Goal: Task Accomplishment & Management: Manage account settings

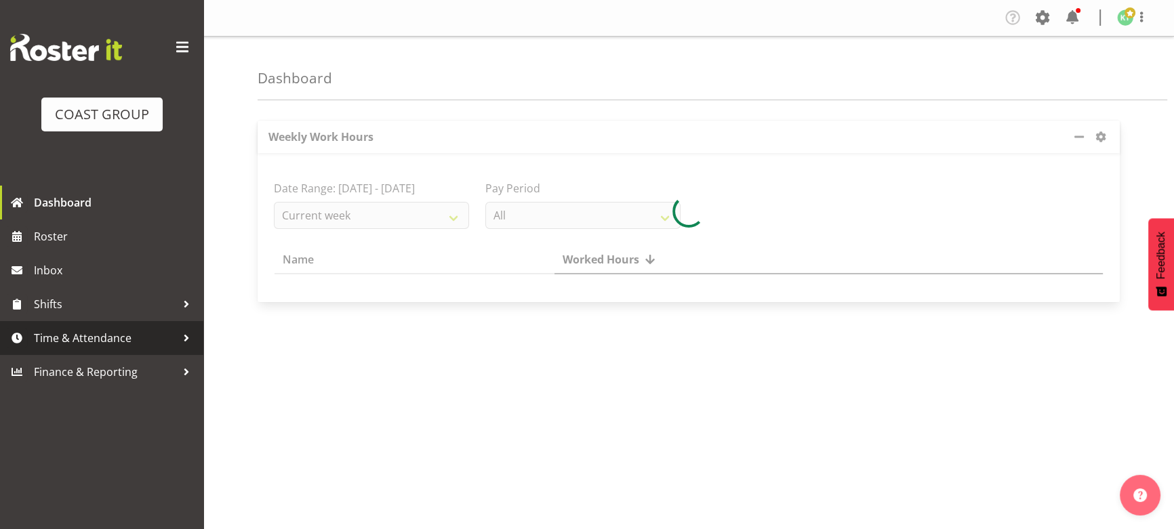
click at [103, 348] on link "Time & Attendance" at bounding box center [101, 338] width 203 height 34
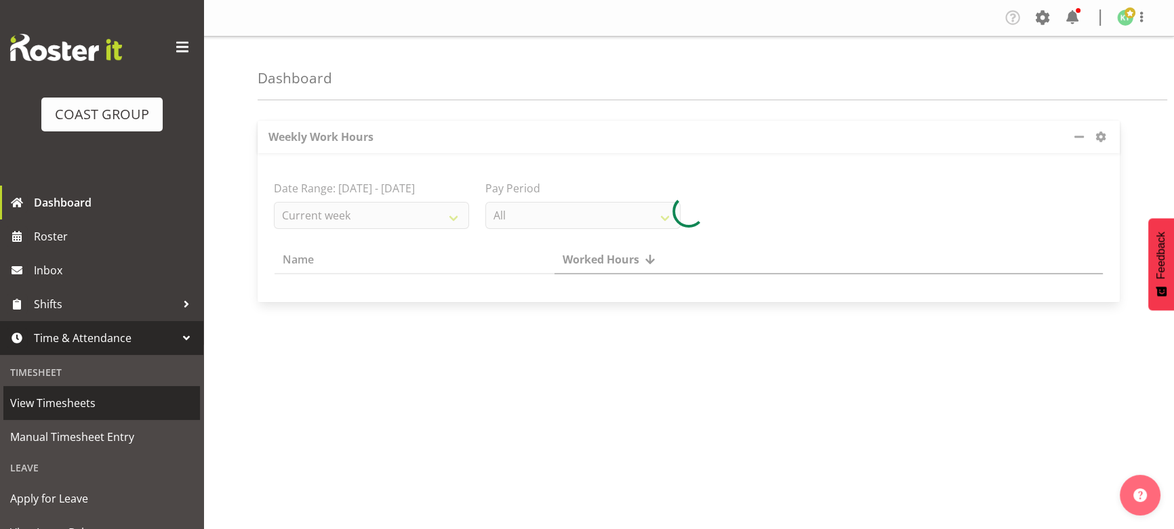
click at [112, 410] on span "View Timesheets" at bounding box center [101, 403] width 183 height 20
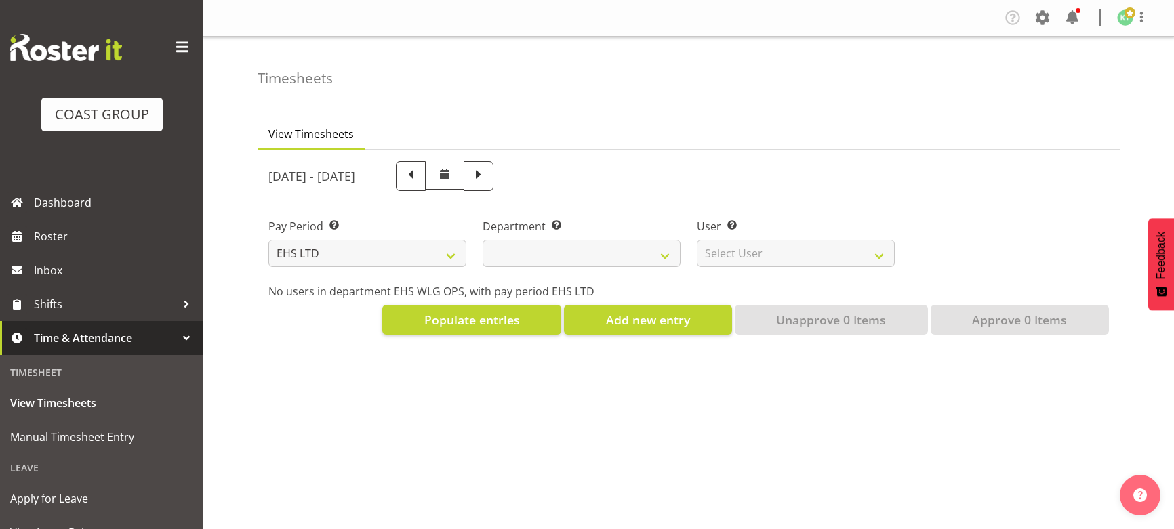
select select "7"
select select
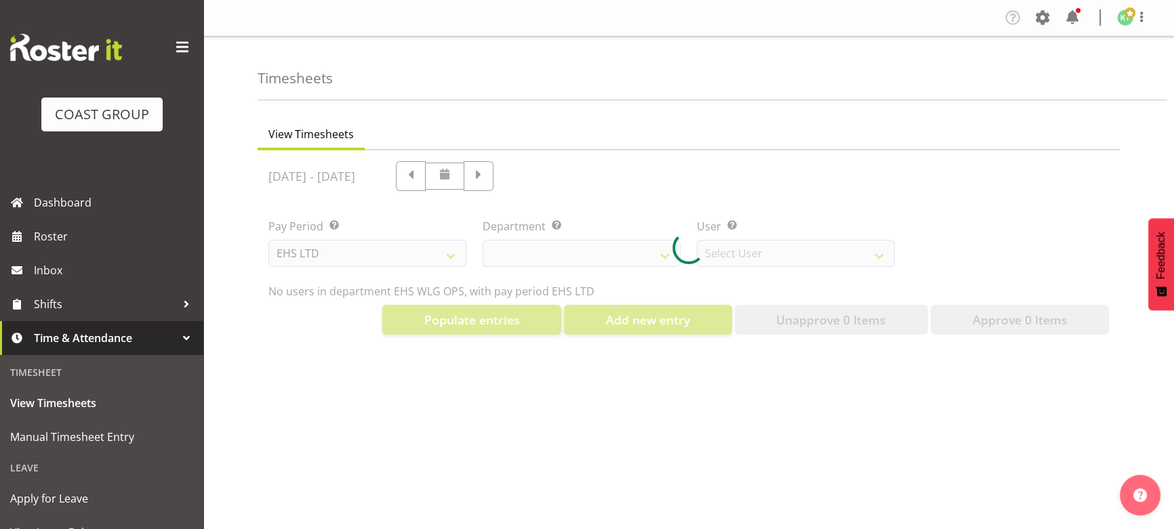
select select "10020"
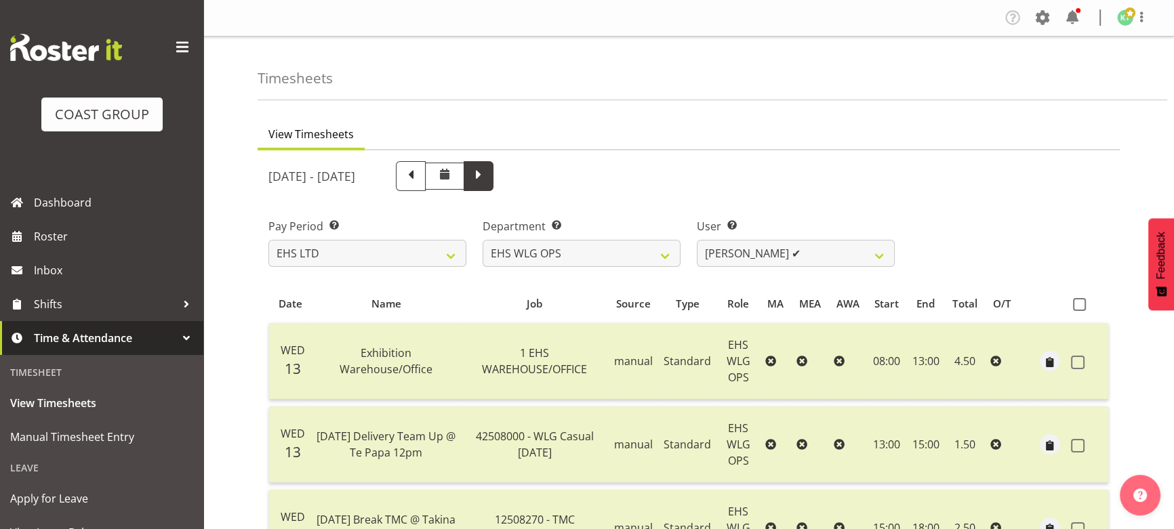
click at [487, 175] on span at bounding box center [479, 175] width 18 height 18
select select
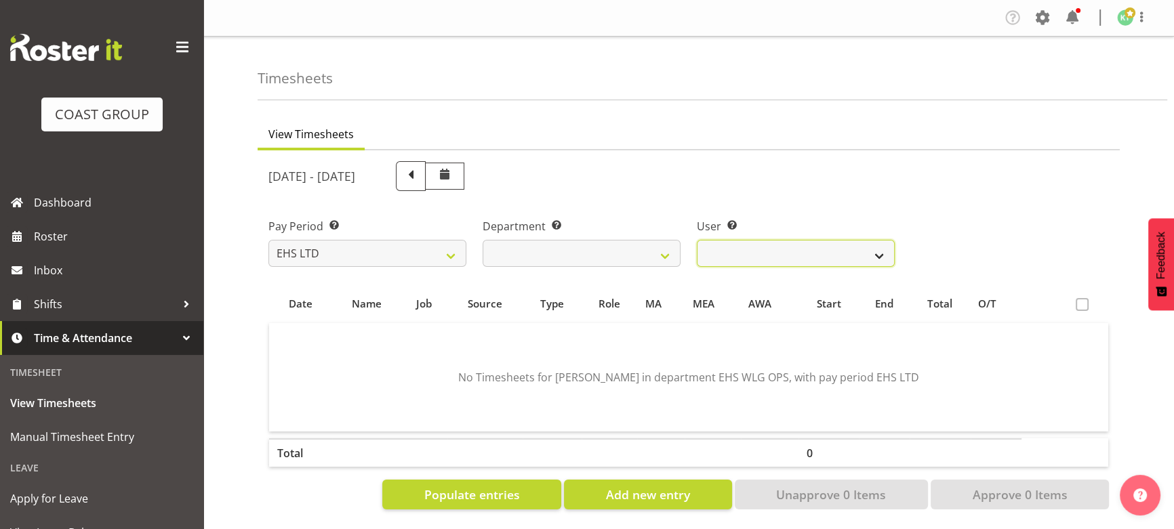
drag, startPoint x: 755, startPoint y: 255, endPoint x: 756, endPoint y: 263, distance: 8.2
click at [755, 255] on select "[PERSON_NAME] ❌ [PERSON_NAME] ❌ [PERSON_NAME] ❌ [PERSON_NAME] ❌ [PERSON_NAME] ❌…" at bounding box center [796, 253] width 198 height 27
click at [697, 240] on select "[PERSON_NAME] ❌ [PERSON_NAME] ❌ [PERSON_NAME] ❌ [PERSON_NAME] ❌ [PERSON_NAME] ❌…" at bounding box center [796, 253] width 198 height 27
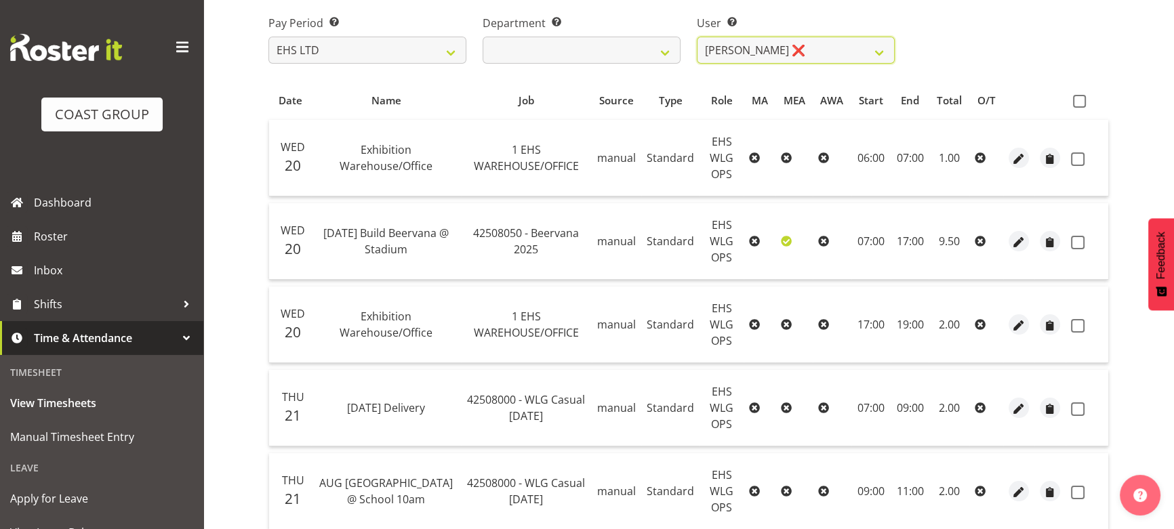
scroll to position [77, 0]
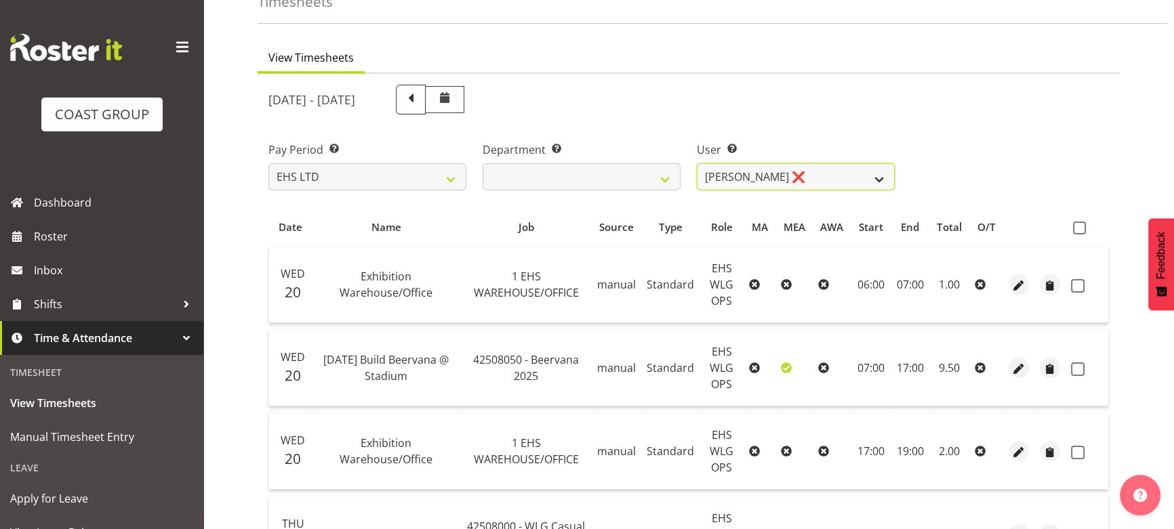
click at [810, 185] on select "[PERSON_NAME] ❌ [PERSON_NAME] ❌ [PERSON_NAME] ❌ [PERSON_NAME] ❌ [PERSON_NAME] ❌…" at bounding box center [796, 176] width 198 height 27
click at [697, 163] on select "Ashton Staats ❌ Darryl Burns ❌ Geoffrey Robertson ❌ Jackson Howsan ❌ Kade Tiati…" at bounding box center [796, 176] width 198 height 27
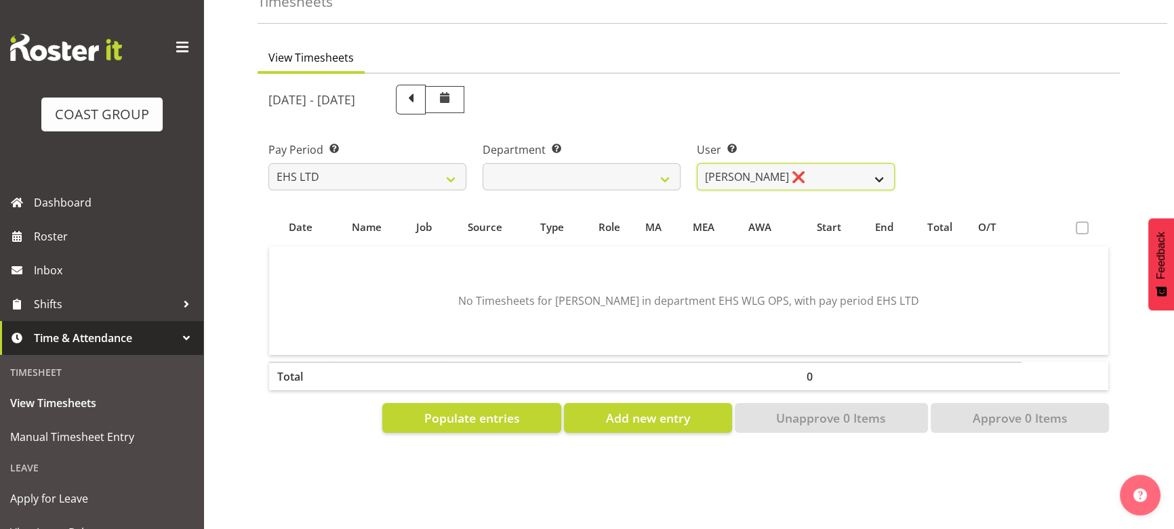
click at [840, 186] on select "Ashton Staats ❌ Darryl Burns ❌ Geoffrey Robertson ❌ Jackson Howsan ❌ Kade Tiati…" at bounding box center [796, 176] width 198 height 27
click at [697, 163] on select "Ashton Staats ❌ Darryl Burns ❌ Geoffrey Robertson ❌ Jackson Howsan ❌ Kade Tiati…" at bounding box center [796, 176] width 198 height 27
click at [849, 184] on select "Ashton Staats ❌ Darryl Burns ❌ Geoffrey Robertson ❌ Jackson Howsan ❌ Kade Tiati…" at bounding box center [796, 176] width 198 height 27
select select "2104"
click at [697, 163] on select "Ashton Staats ❌ Darryl Burns ❌ Geoffrey Robertson ❌ Jackson Howsan ❌ Kade Tiati…" at bounding box center [796, 176] width 198 height 27
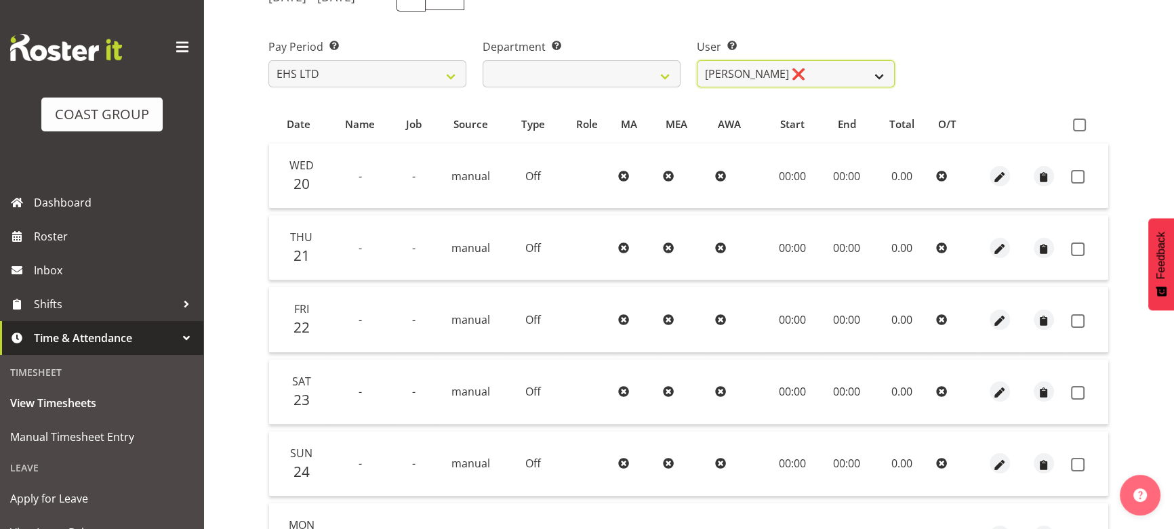
scroll to position [0, 0]
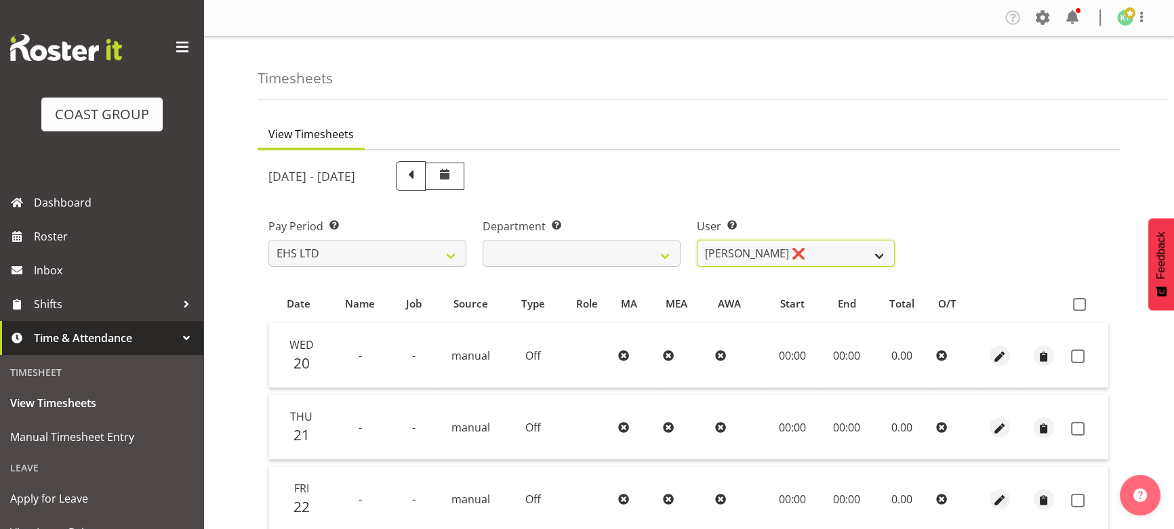
click at [827, 259] on select "Ashton Staats ❌ Darryl Burns ❌ Geoffrey Robertson ❌ Jackson Howsan ❌ Kade Tiati…" at bounding box center [796, 253] width 198 height 27
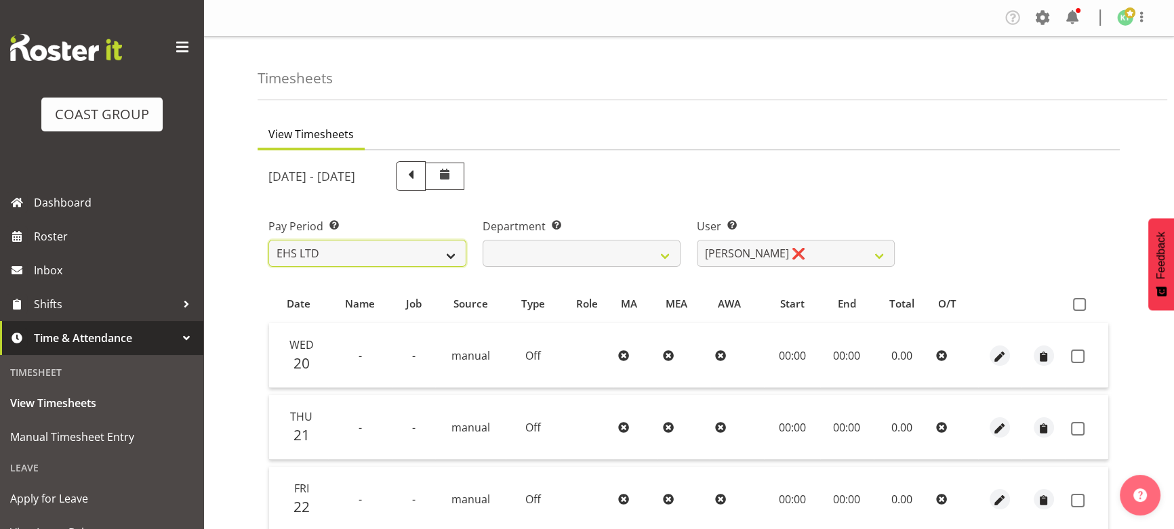
click at [308, 241] on select "SLP LTD EHS LTD DW LTD VEHICLES Carlton Events Hamilton 120 Limited Wellington …" at bounding box center [367, 253] width 198 height 27
select select "6"
click at [268, 240] on select "SLP LTD EHS LTD DW LTD VEHICLES Carlton Events Hamilton 120 Limited Wellington …" at bounding box center [367, 253] width 198 height 27
select select
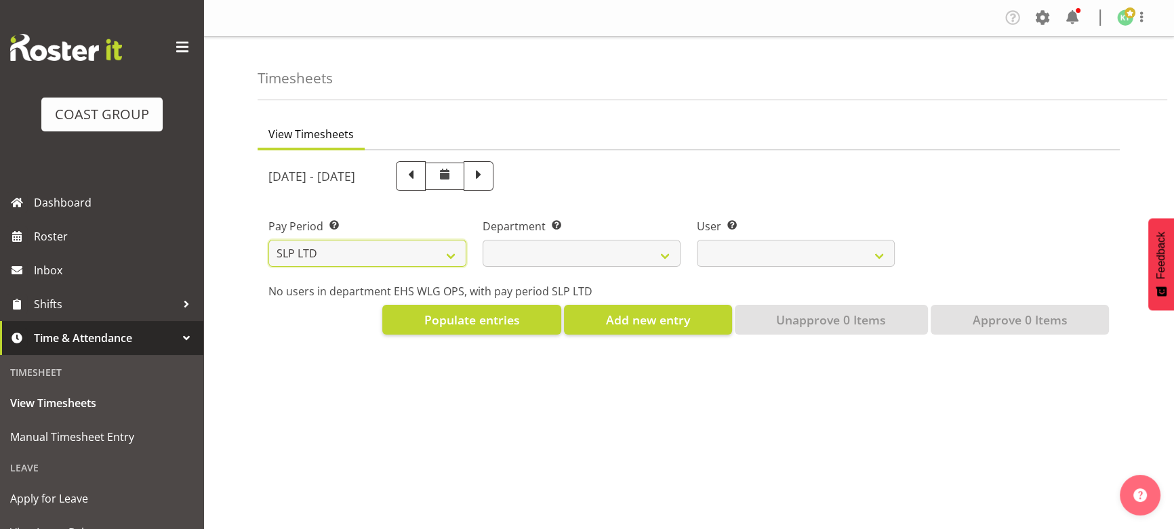
select select
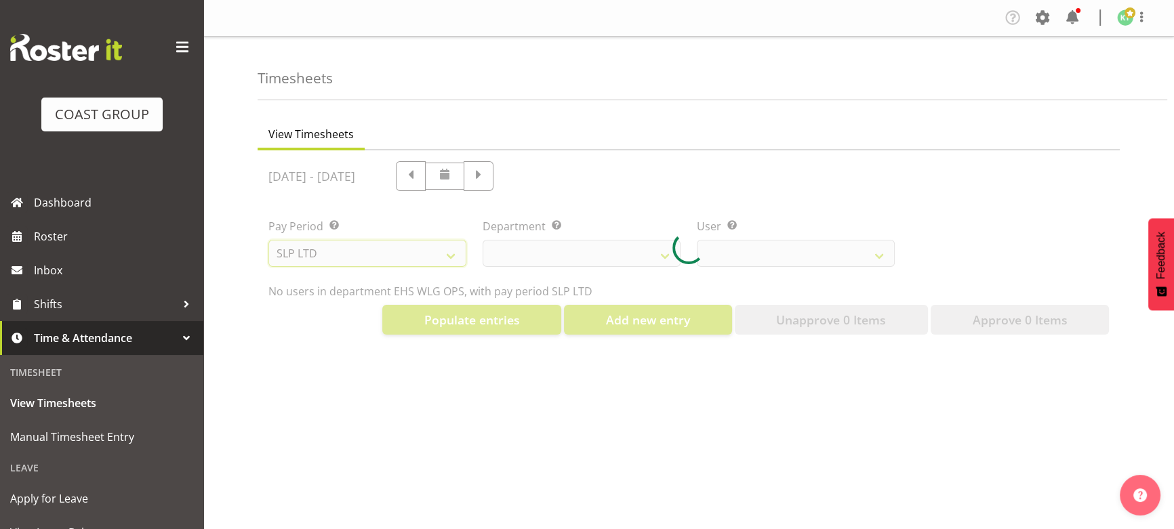
select select
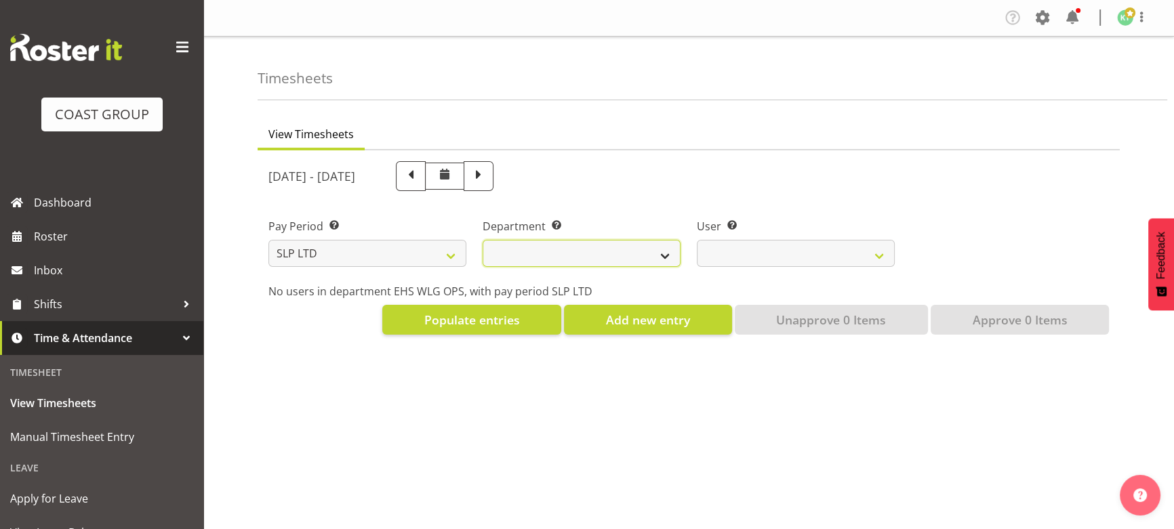
click at [620, 258] on select "SLP TRADE" at bounding box center [582, 253] width 198 height 27
select select "23"
click at [483, 240] on select "SLP TRADE" at bounding box center [582, 253] width 198 height 27
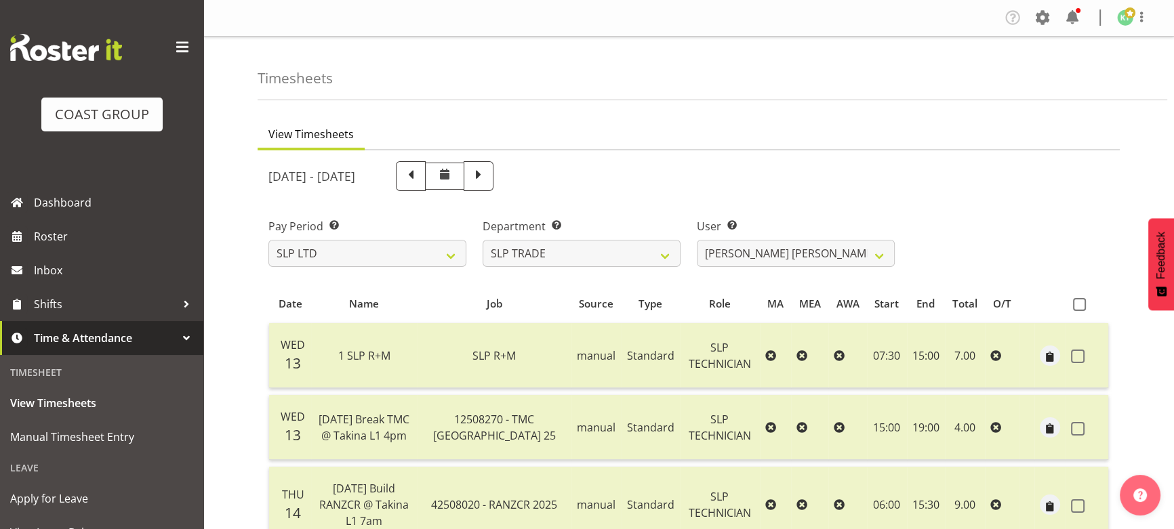
drag, startPoint x: 565, startPoint y: 179, endPoint x: 572, endPoint y: 183, distance: 7.9
click at [487, 181] on span at bounding box center [479, 175] width 18 height 18
select select
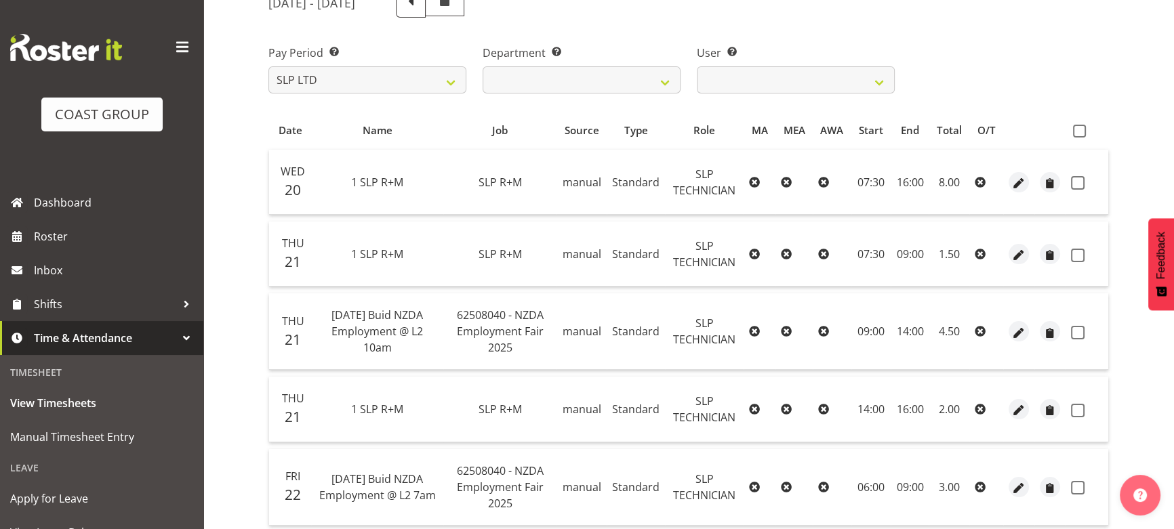
scroll to position [92, 0]
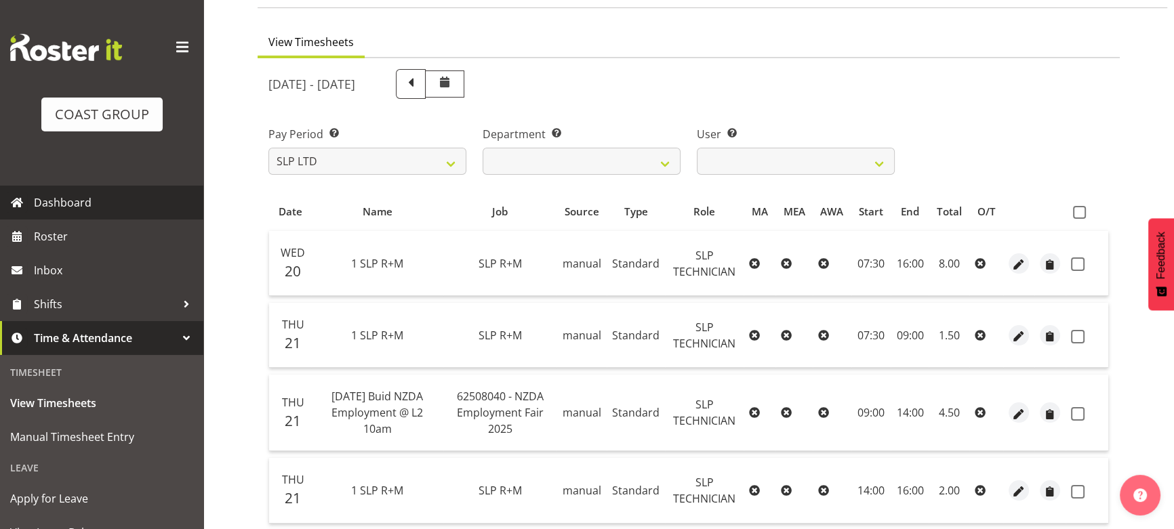
click at [134, 203] on span "Dashboard" at bounding box center [115, 202] width 163 height 20
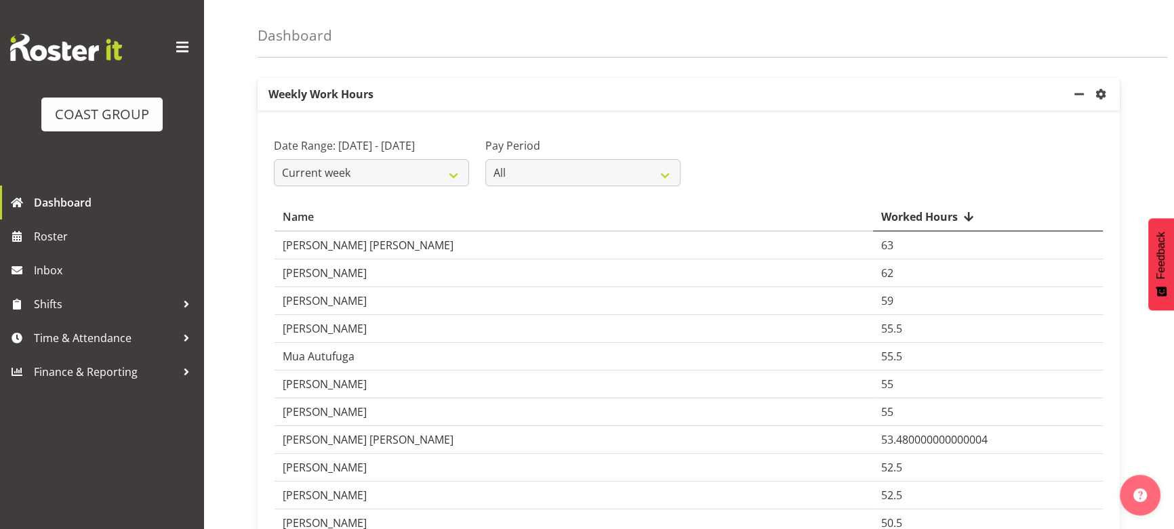
scroll to position [61, 0]
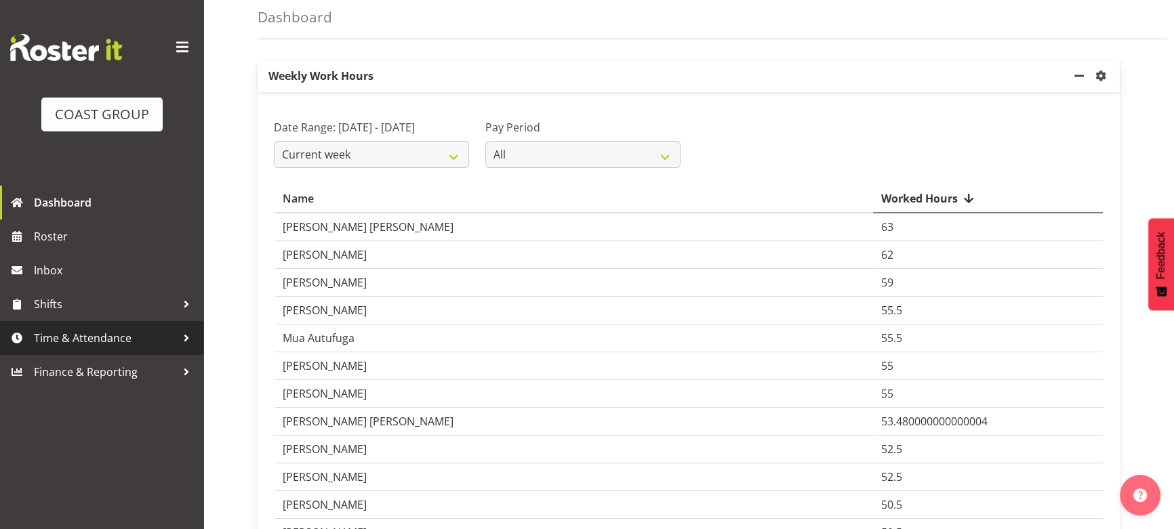
click at [129, 346] on span "Time & Attendance" at bounding box center [105, 338] width 142 height 20
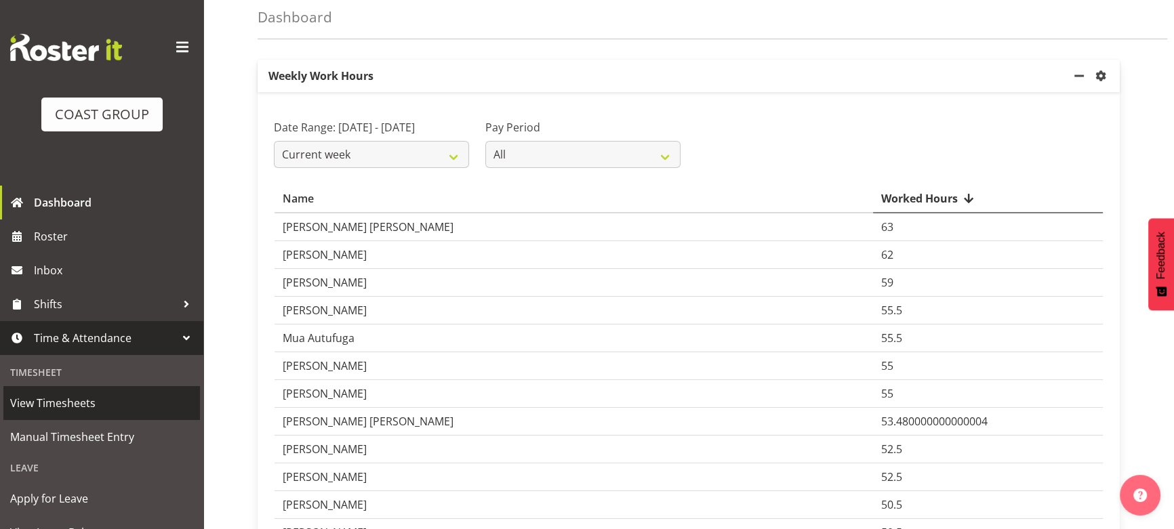
click at [154, 408] on span "View Timesheets" at bounding box center [101, 403] width 183 height 20
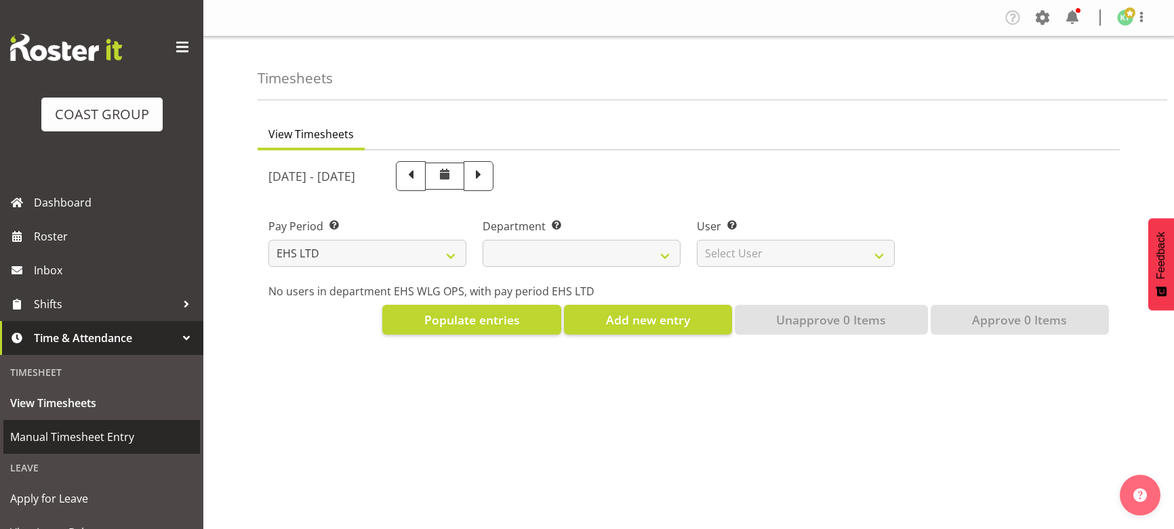
select select "7"
select select
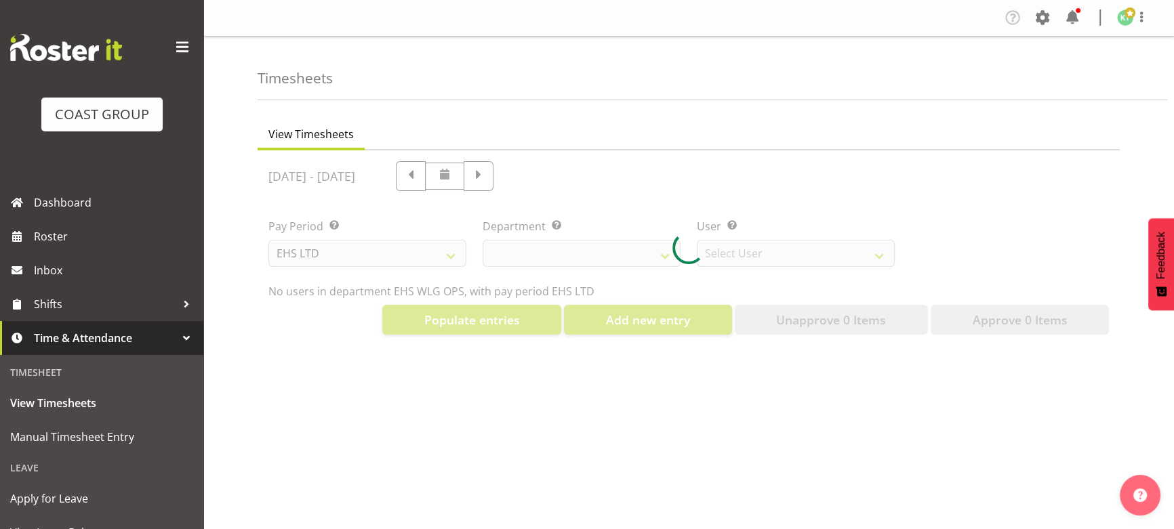
select select "10020"
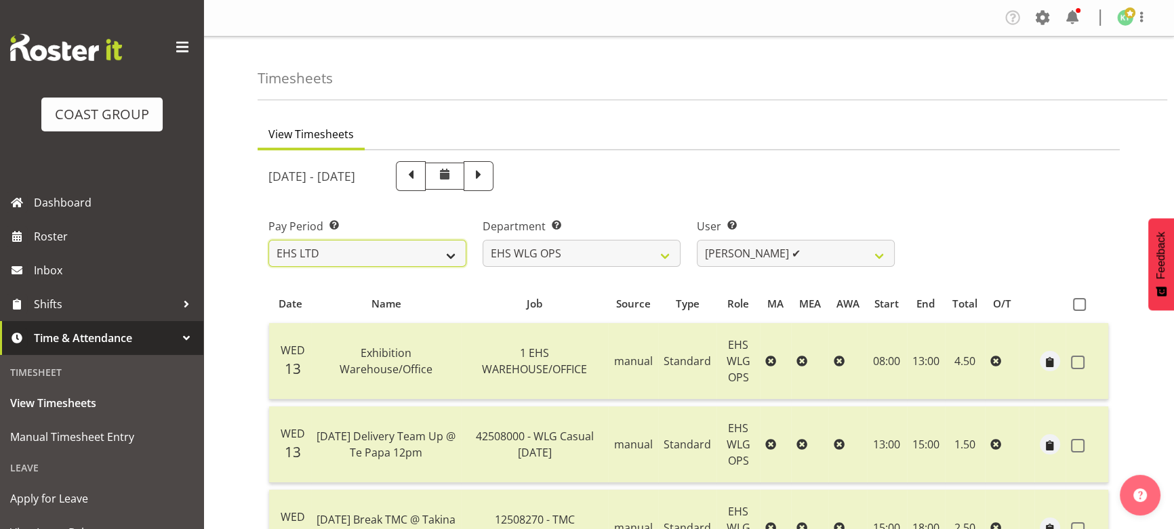
drag, startPoint x: 443, startPoint y: 240, endPoint x: 441, endPoint y: 256, distance: 16.4
click at [443, 240] on select "SLP LTD EHS LTD DW LTD VEHICLES Carlton Events [PERSON_NAME] 120 Limited Wellin…" at bounding box center [367, 253] width 198 height 27
select select "6"
click at [268, 240] on select "SLP LTD EHS LTD DW LTD VEHICLES Carlton Events [PERSON_NAME] 120 Limited Wellin…" at bounding box center [367, 253] width 198 height 27
select select
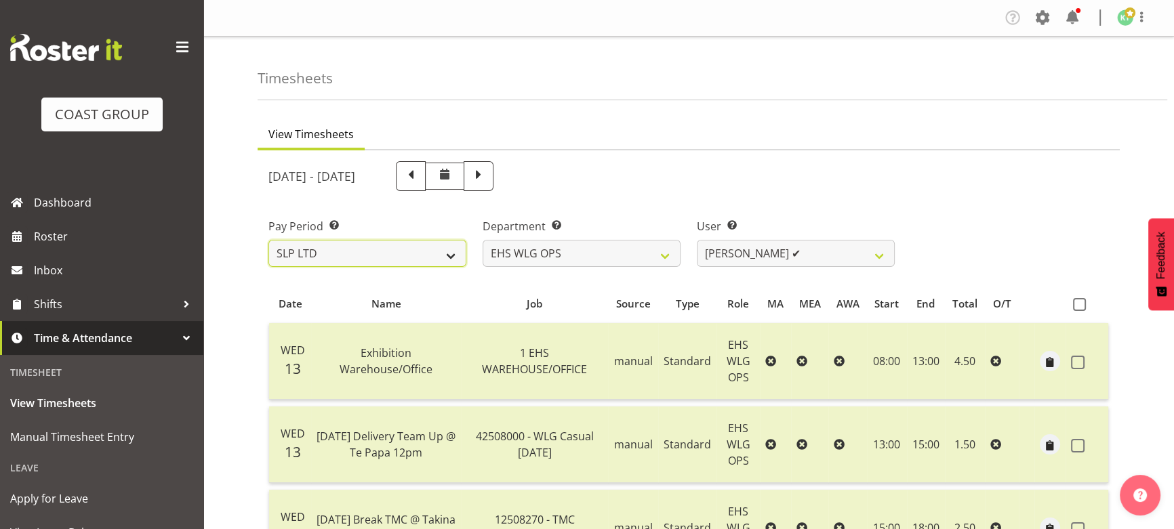
select select
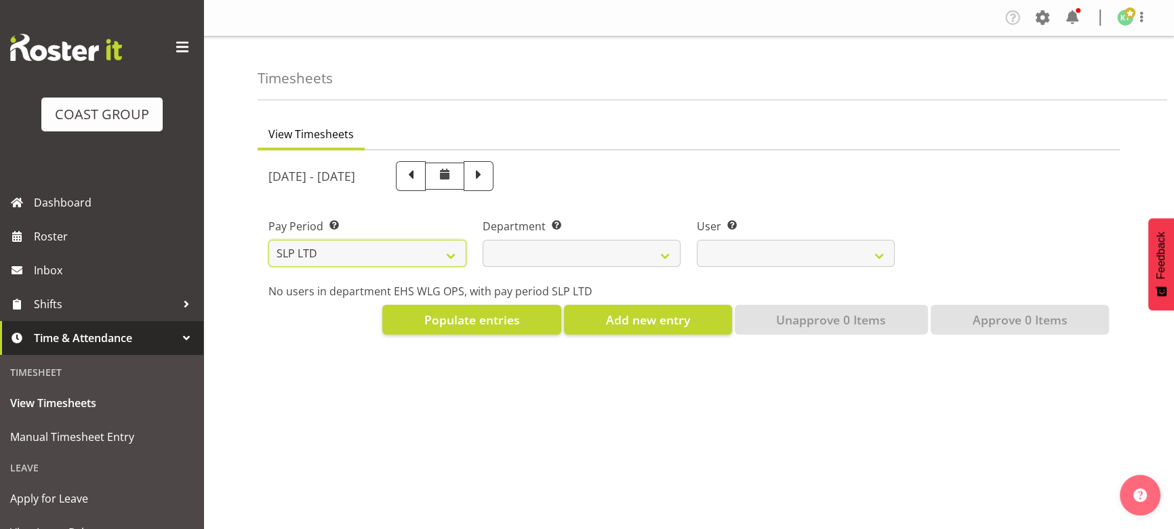
select select
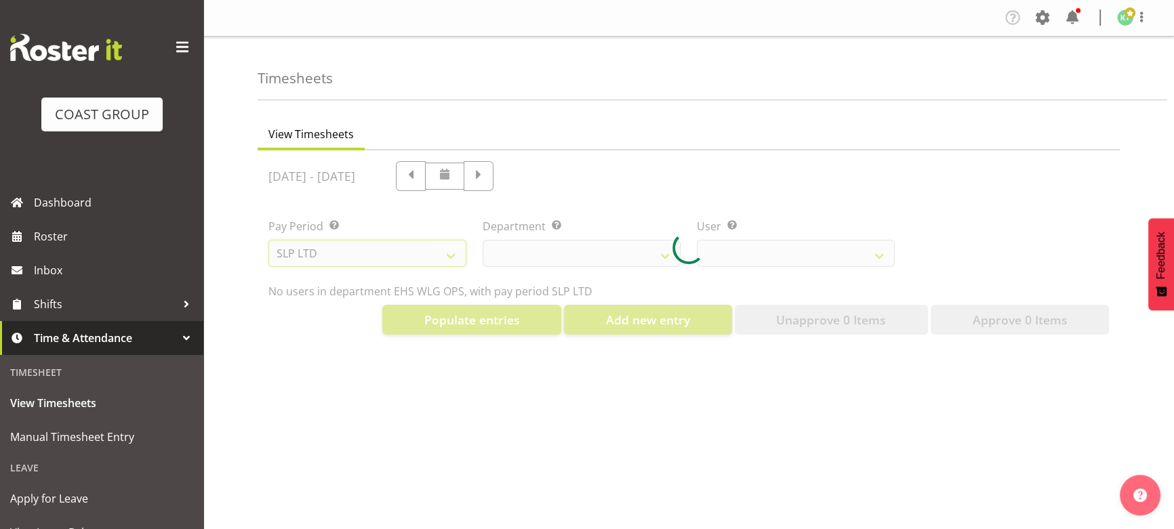
select select
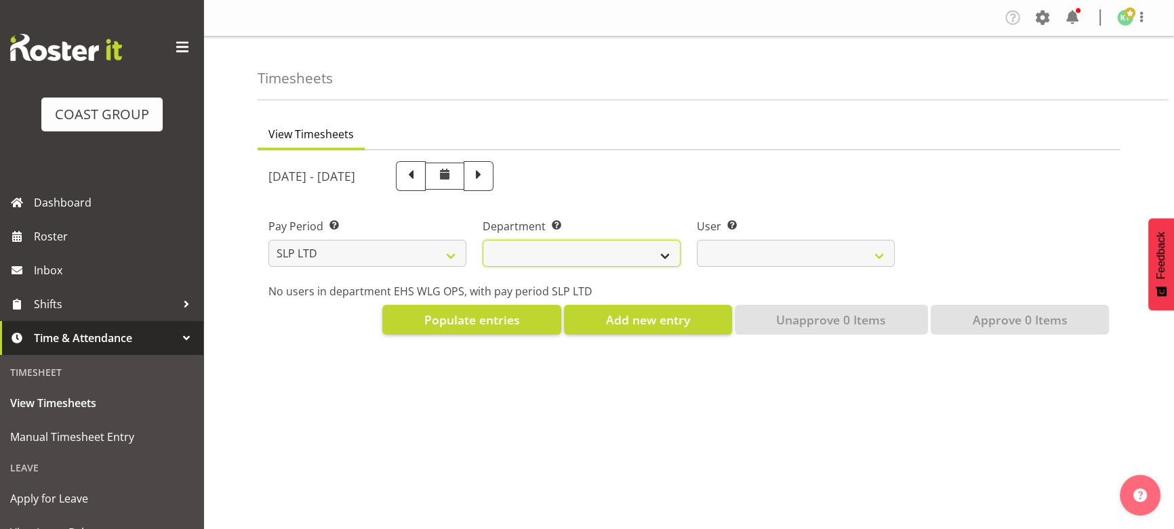
drag, startPoint x: 546, startPoint y: 253, endPoint x: 540, endPoint y: 265, distance: 13.0
click at [544, 255] on select "SLP TRADE" at bounding box center [582, 253] width 198 height 27
select select "23"
click at [483, 240] on select "SLP TRADE" at bounding box center [582, 253] width 198 height 27
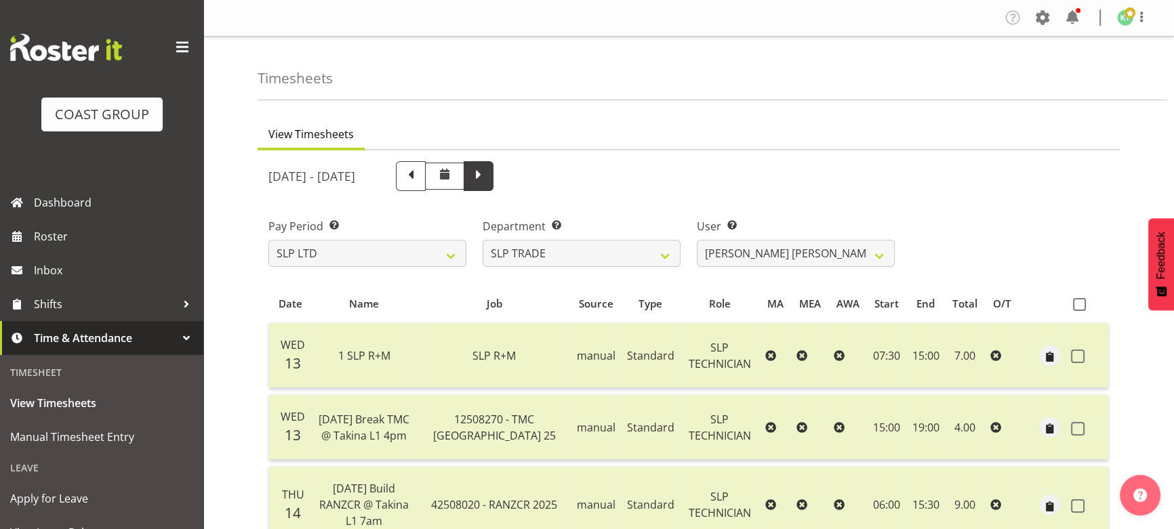
click at [487, 173] on span at bounding box center [479, 175] width 18 height 18
select select
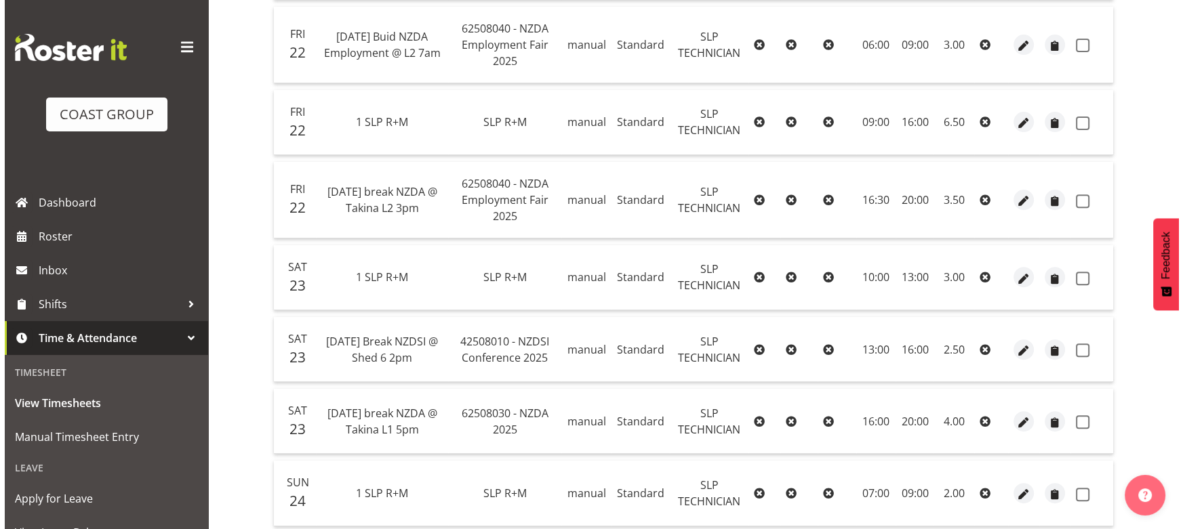
scroll to position [678, 0]
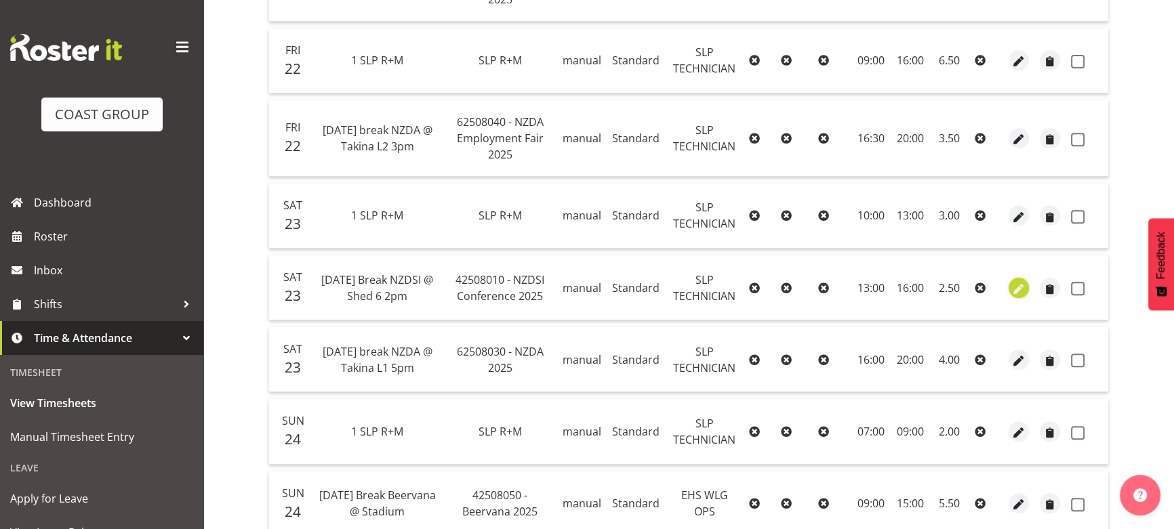
click at [1017, 281] on span "button" at bounding box center [1019, 289] width 16 height 16
select select "123"
select select "Standard"
select select "43"
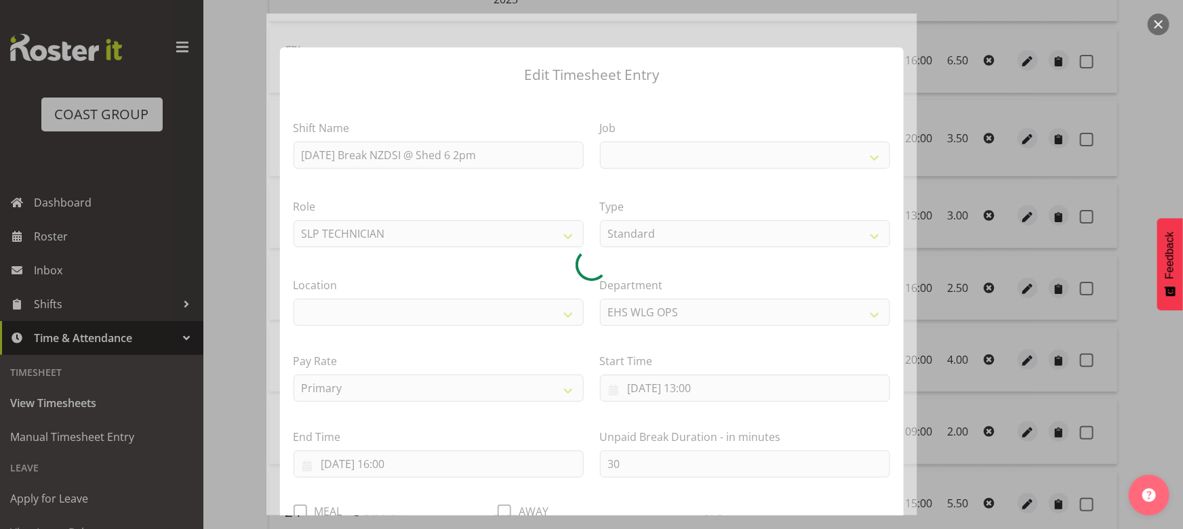
select select
select select "8309"
select select "106"
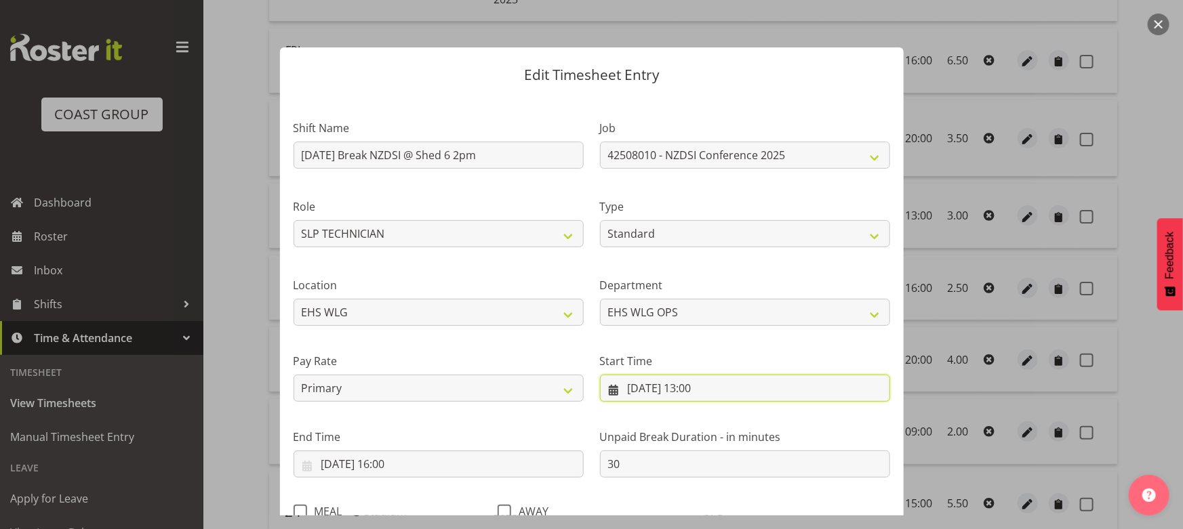
click at [692, 386] on input "23/08/2025, 13:00" at bounding box center [745, 388] width 290 height 27
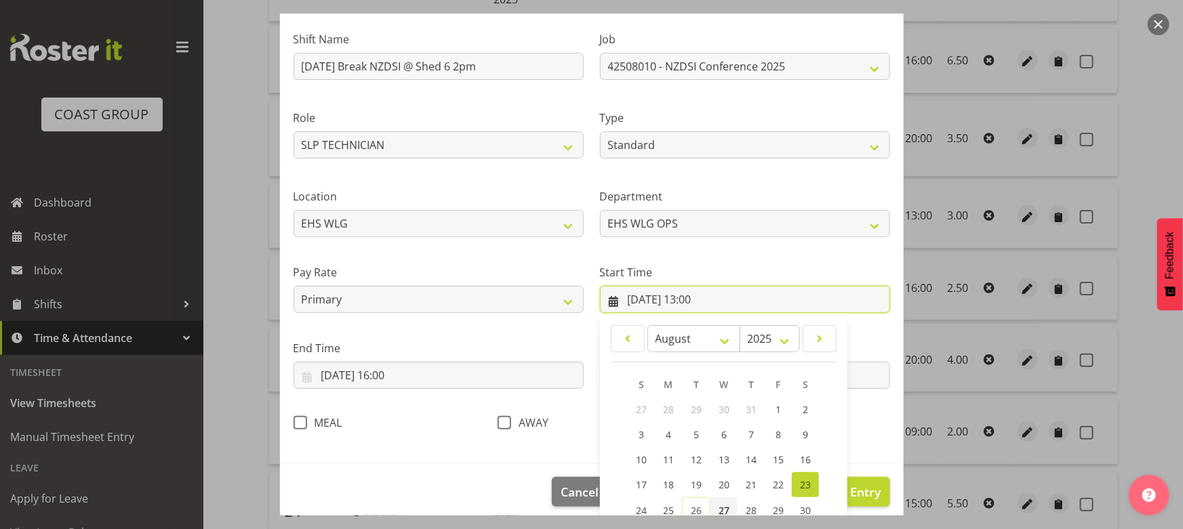
scroll to position [184, 0]
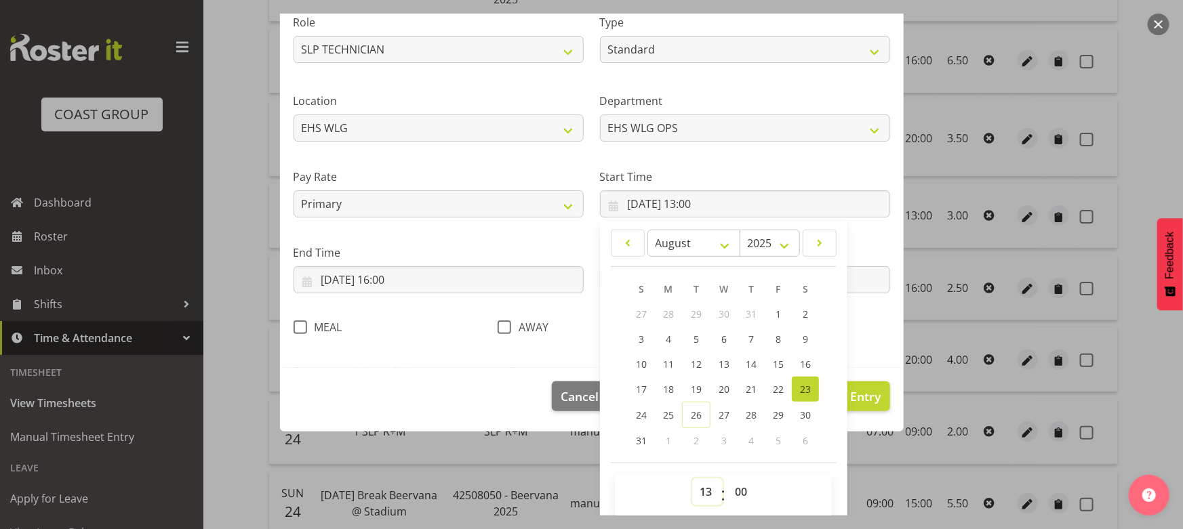
click at [708, 483] on select "00 01 02 03 04 05 06 07 08 09 10 11 12 13 14 15 16 17 18 19 20 21 22 23" at bounding box center [707, 492] width 31 height 27
select select "12"
click at [692, 479] on select "00 01 02 03 04 05 06 07 08 09 10 11 12 13 14 15 16 17 18 19 20 21 22 23" at bounding box center [707, 492] width 31 height 27
type input "23/08/2025, 12:00"
click at [861, 325] on div "Shift Name AUG 25 Break NZDSI @ Shed 6 2pm Job 1 Carlton Events 1 Carlton Hamil…" at bounding box center [591, 132] width 613 height 430
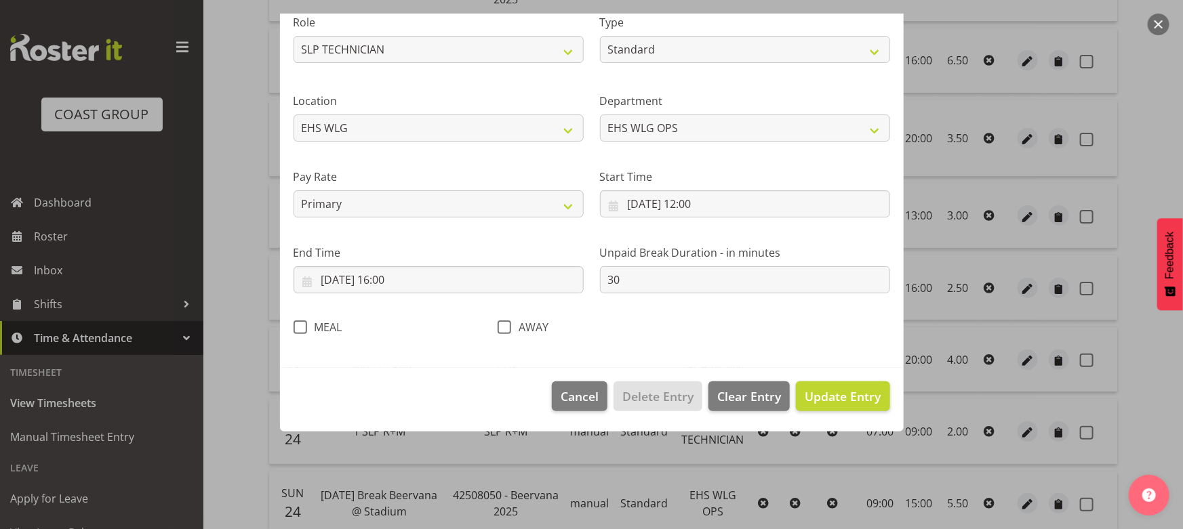
scroll to position [100, 0]
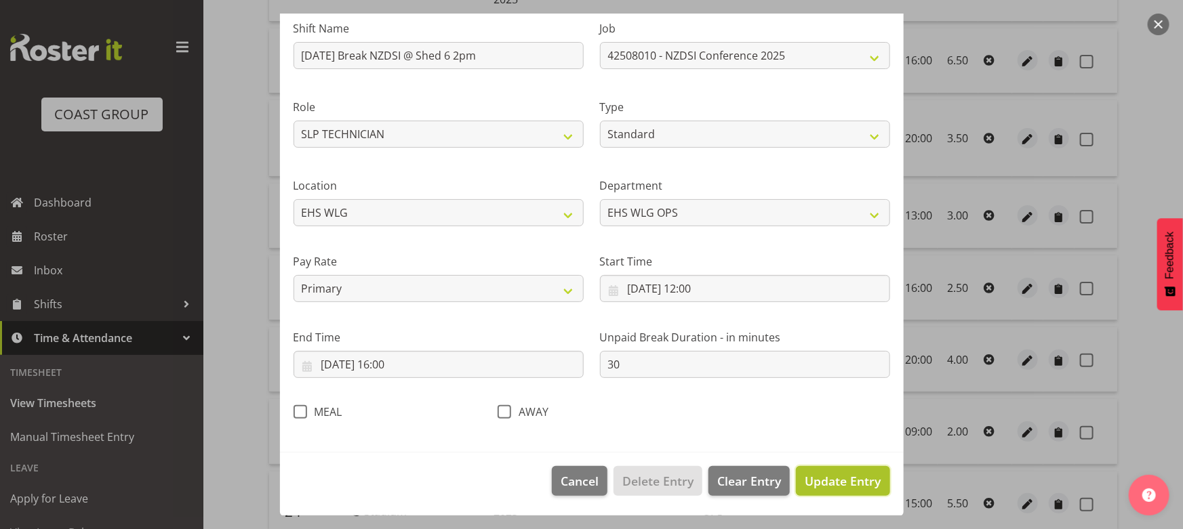
click at [833, 486] on span "Update Entry" at bounding box center [843, 481] width 76 height 16
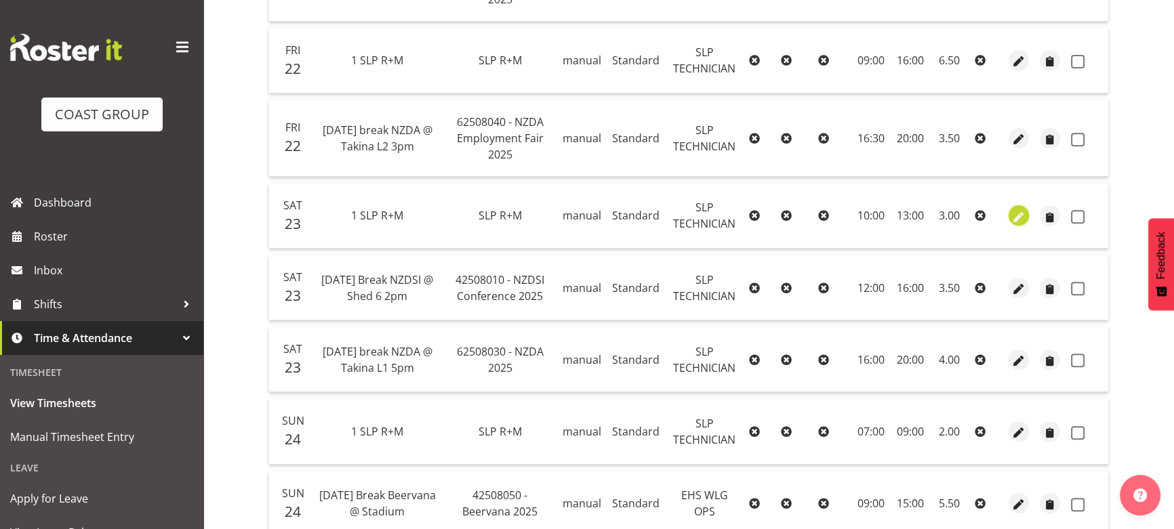
click at [1015, 216] on span "button" at bounding box center [1019, 217] width 16 height 16
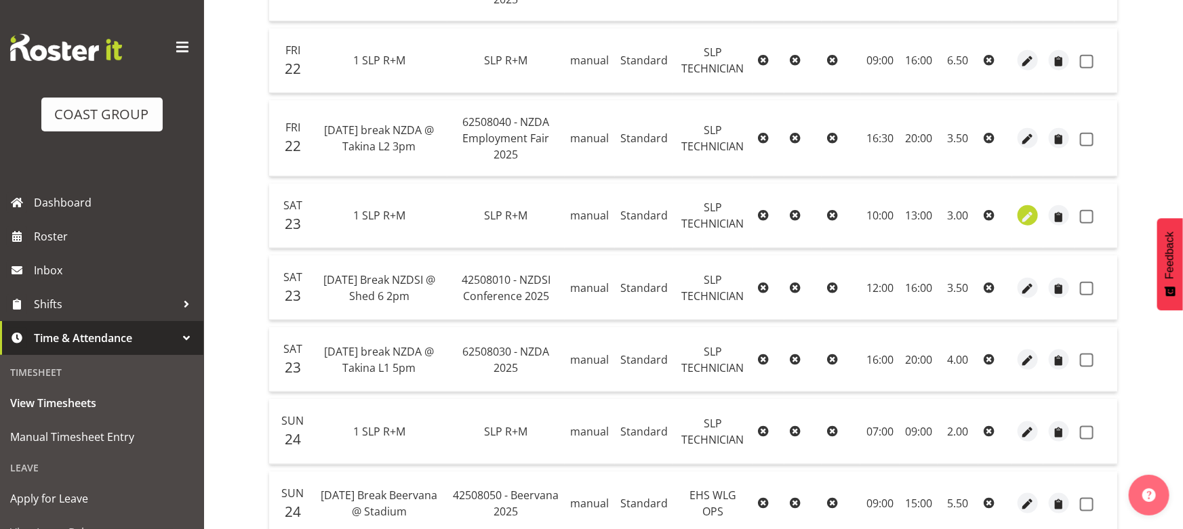
select select "123"
select select "Standard"
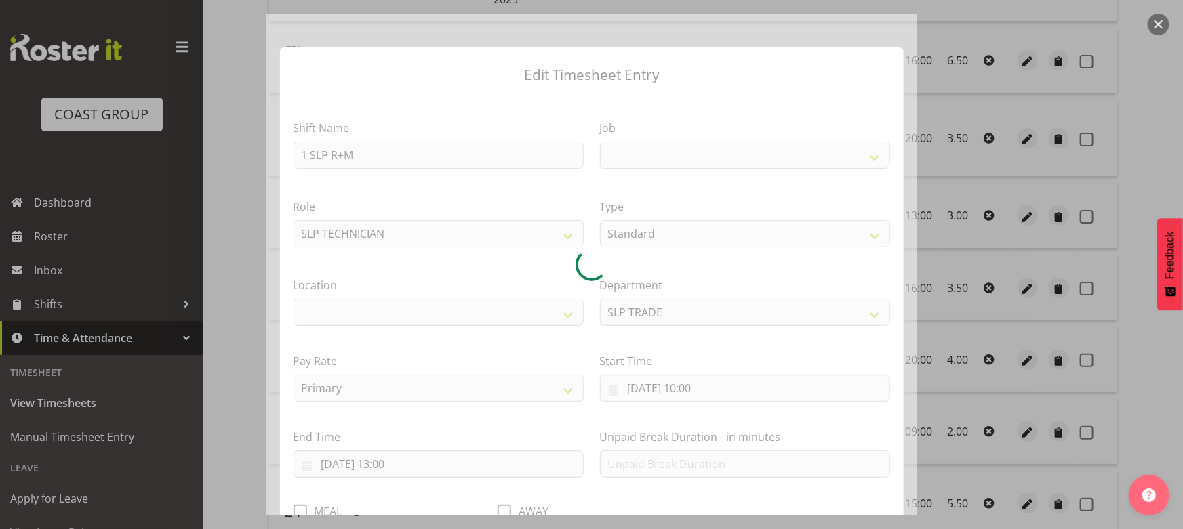
select select
select select "45"
select select "31"
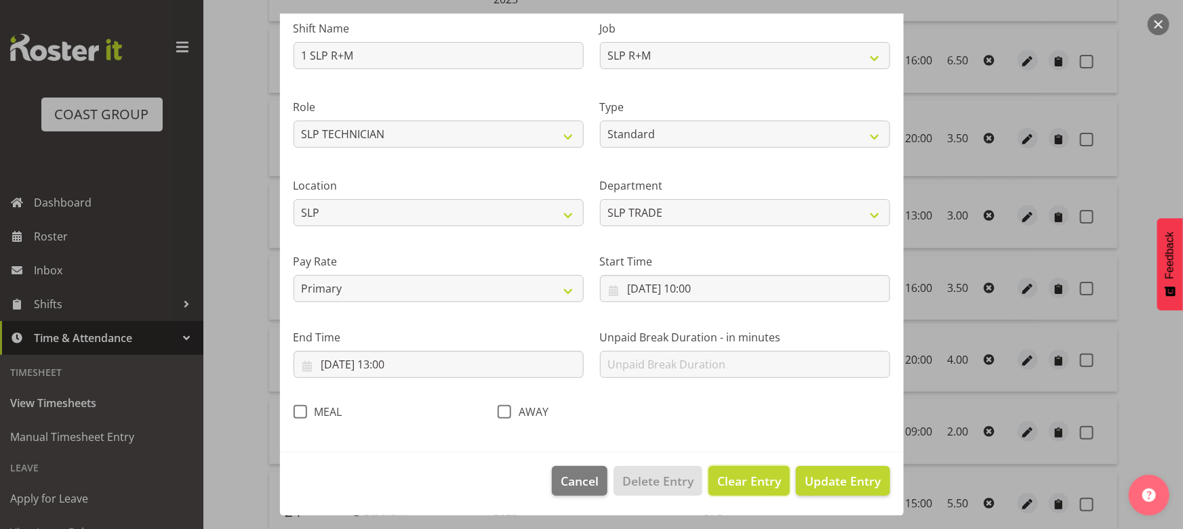
click at [735, 477] on span "Clear Entry" at bounding box center [749, 481] width 64 height 18
select select "Off"
type input "0"
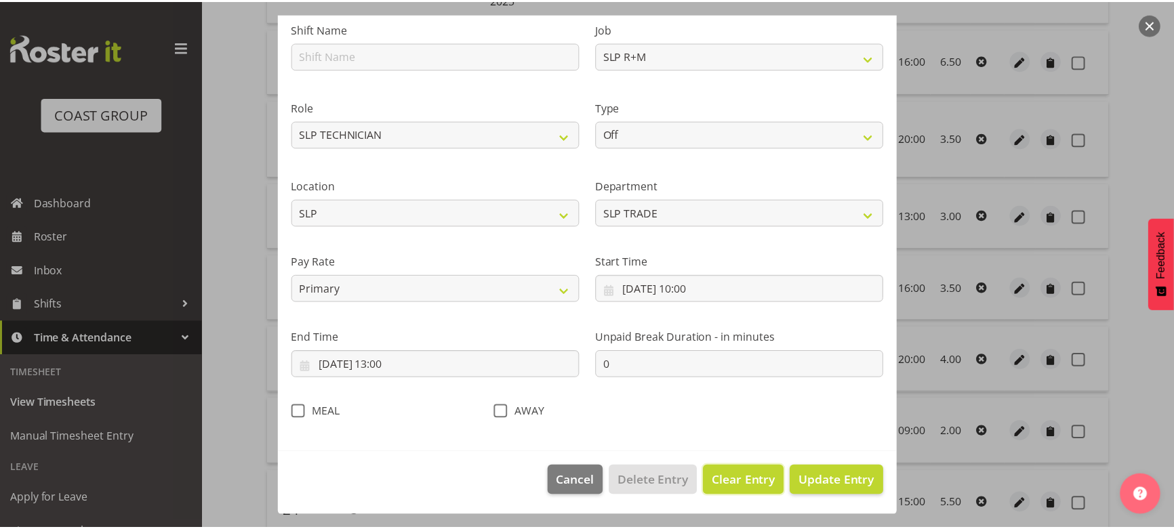
scroll to position [24, 0]
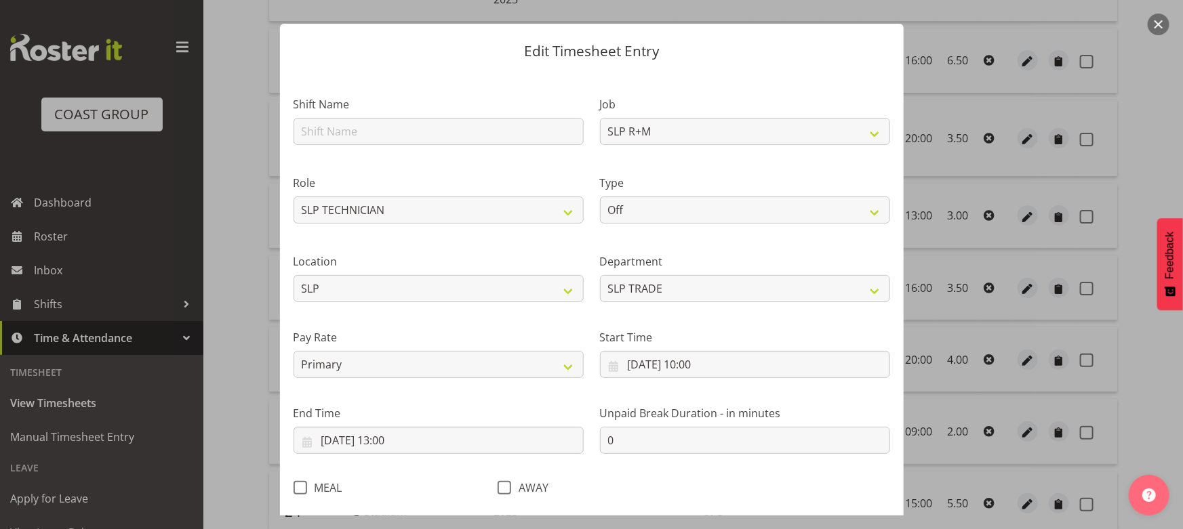
select select
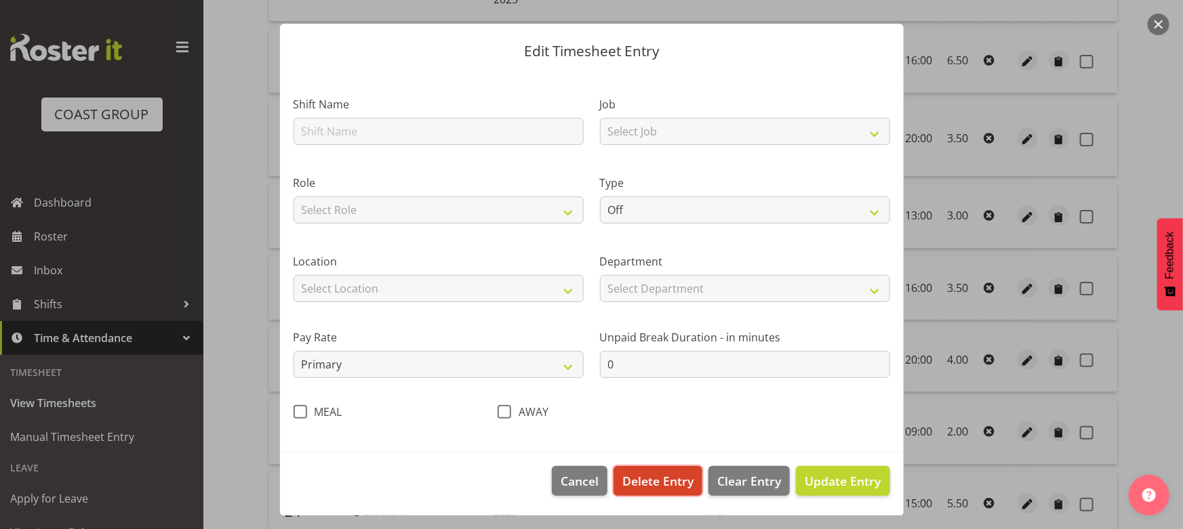
click at [628, 489] on button "Delete Entry" at bounding box center [657, 481] width 89 height 30
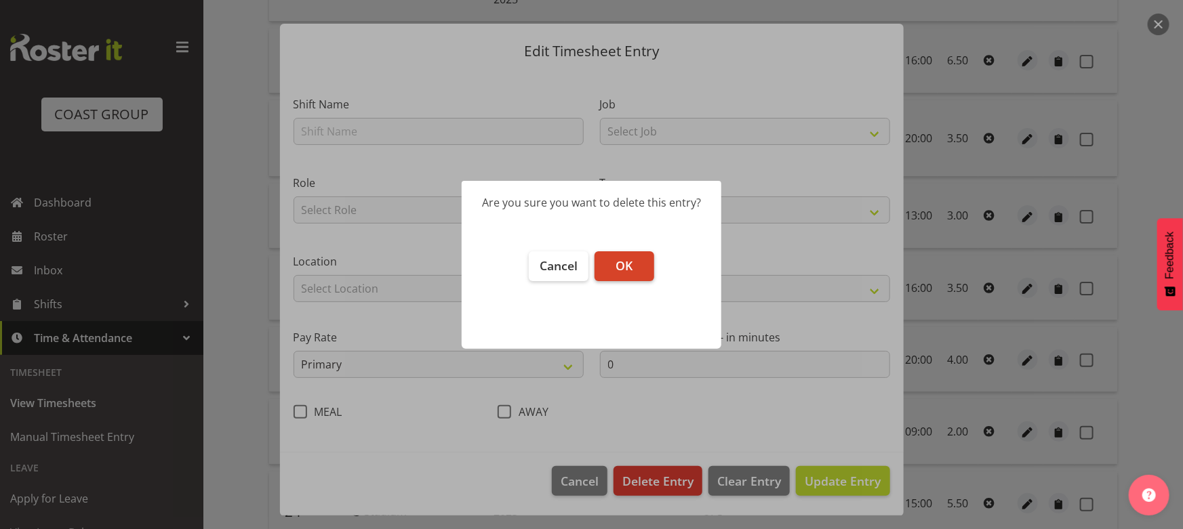
click at [630, 270] on span "OK" at bounding box center [623, 266] width 17 height 16
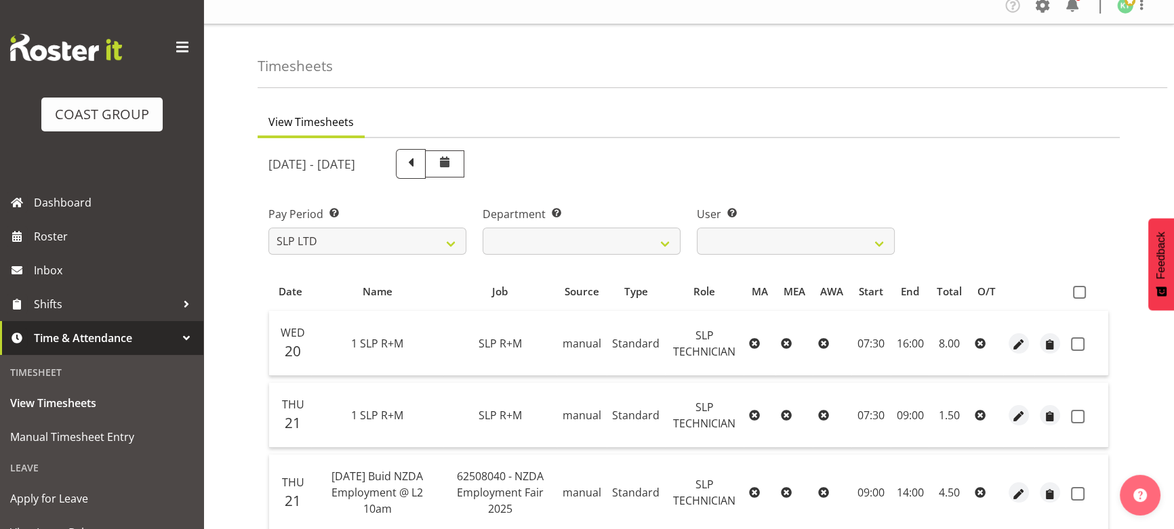
scroll to position [0, 0]
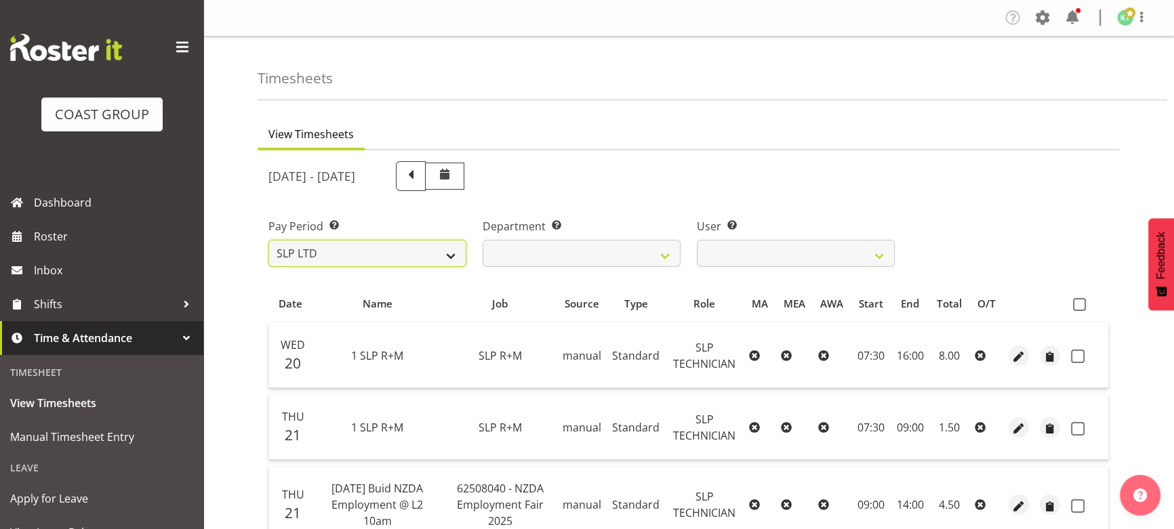
click at [403, 256] on select "SLP LTD EHS LTD DW LTD VEHICLES Carlton Events Hamilton 120 Limited Wellington …" at bounding box center [367, 253] width 198 height 27
click at [268, 240] on select "SLP LTD EHS LTD DW LTD VEHICLES Carlton Events Hamilton 120 Limited Wellington …" at bounding box center [367, 253] width 198 height 27
click at [409, 249] on select "SLP LTD EHS LTD DW LTD VEHICLES Carlton Events Hamilton 120 Limited Wellington …" at bounding box center [367, 253] width 198 height 27
select select "7"
click at [268, 240] on select "SLP LTD EHS LTD DW LTD VEHICLES Carlton Events Hamilton 120 Limited Wellington …" at bounding box center [367, 253] width 198 height 27
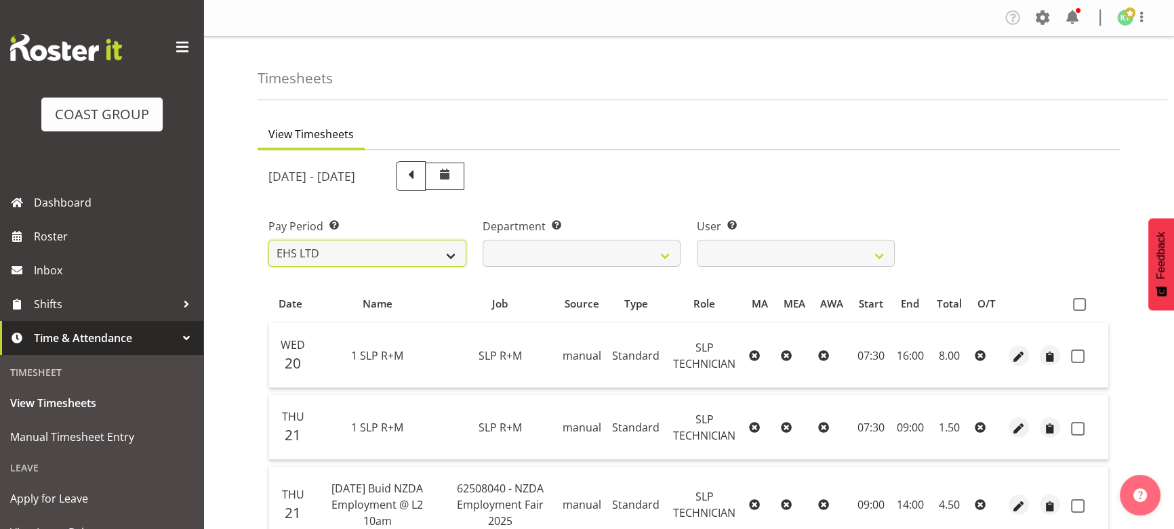
select select
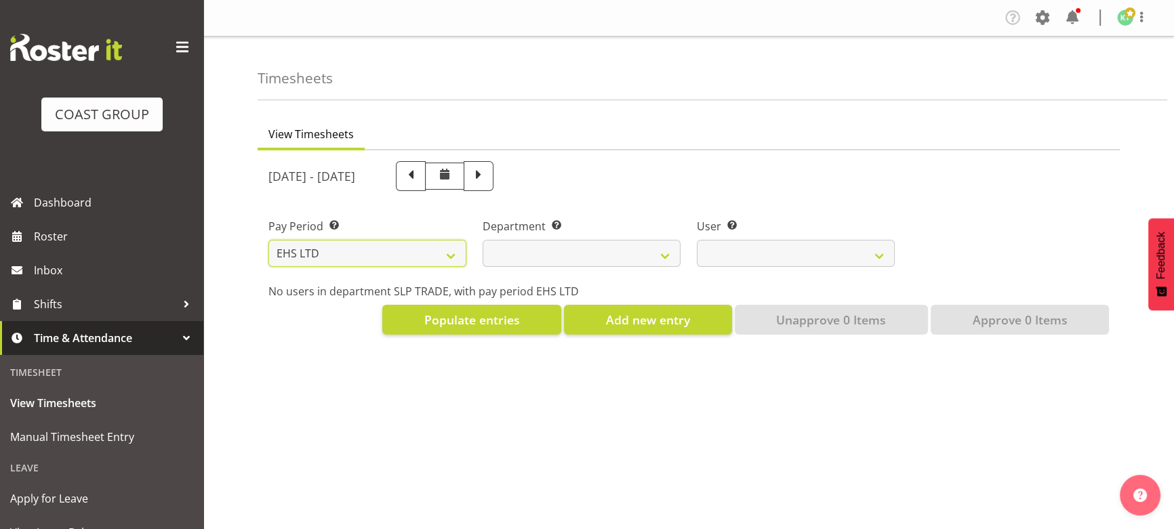
select select
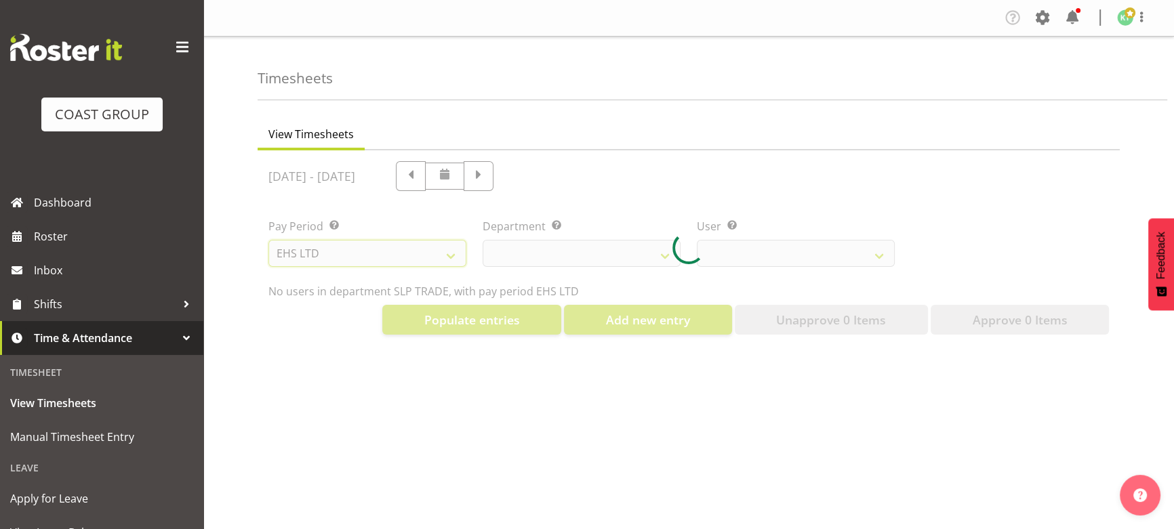
select select
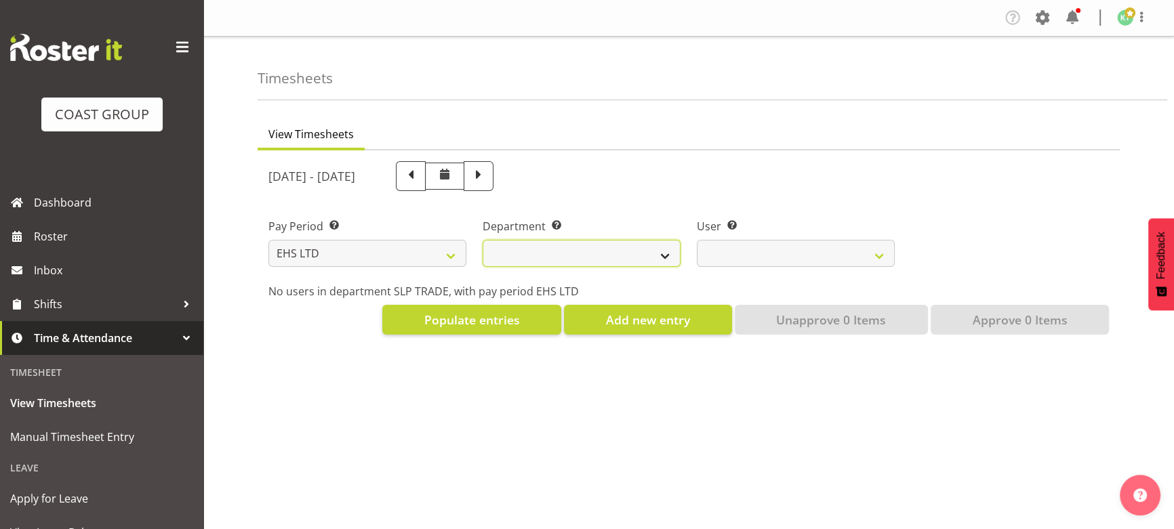
drag, startPoint x: 548, startPoint y: 264, endPoint x: 557, endPoint y: 264, distance: 9.5
click at [550, 264] on select "EHS WLG OPS" at bounding box center [582, 253] width 198 height 27
select select "43"
click at [483, 240] on select "EHS WLG OPS" at bounding box center [582, 253] width 198 height 27
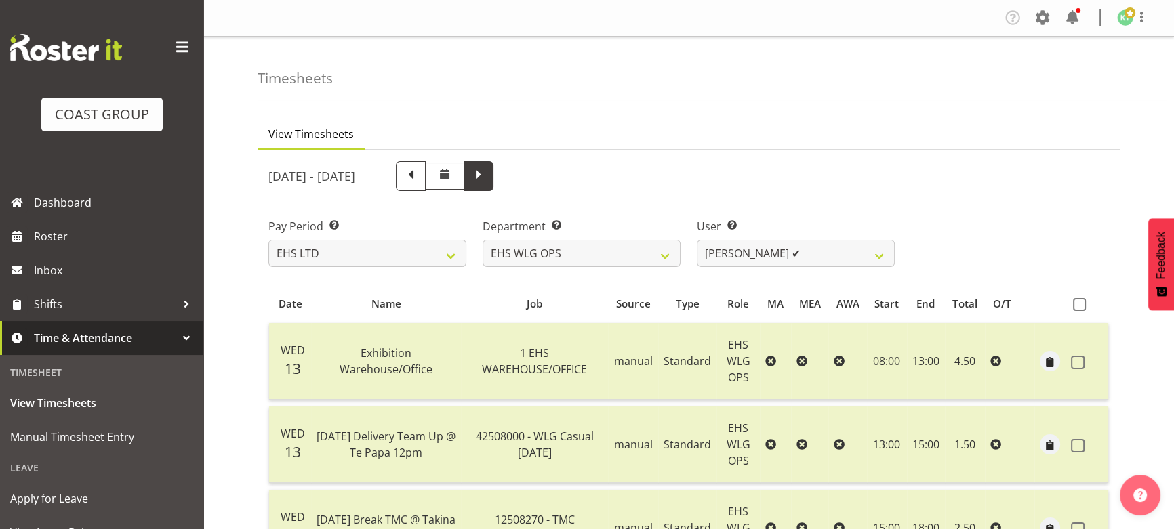
click at [487, 176] on span at bounding box center [479, 175] width 18 height 18
select select
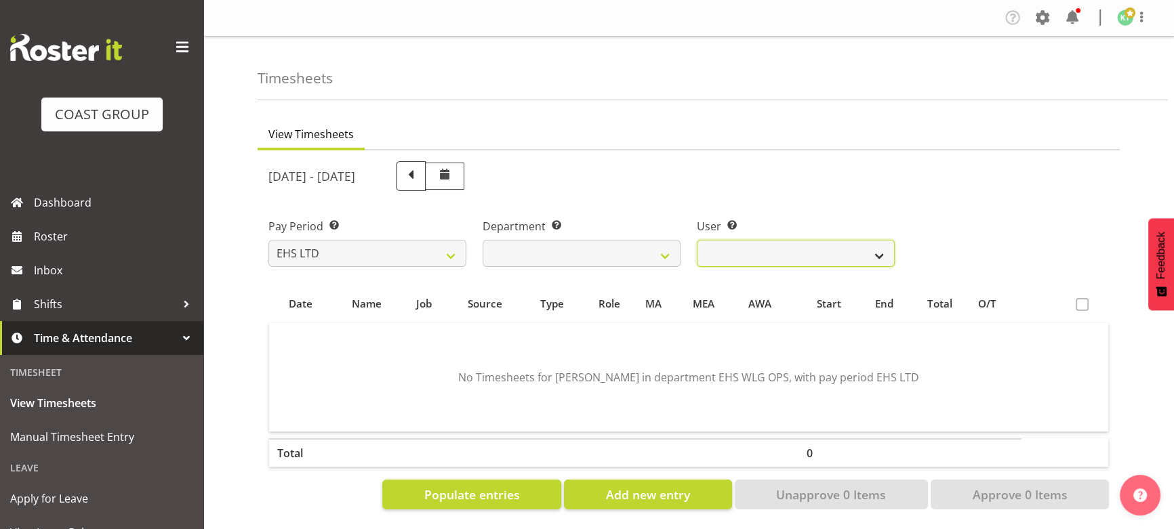
click at [767, 244] on select "Ashton Staats ❌ Darryl Burns ❌ Geoffrey Robertson ❌ Jackson Howsan ❌ Kade Tiati…" at bounding box center [796, 253] width 198 height 27
select select "1277"
click at [697, 240] on select "Ashton Staats ❌ Darryl Burns ❌ Geoffrey Robertson ❌ Jackson Howsan ❌ Kade Tiati…" at bounding box center [796, 253] width 198 height 27
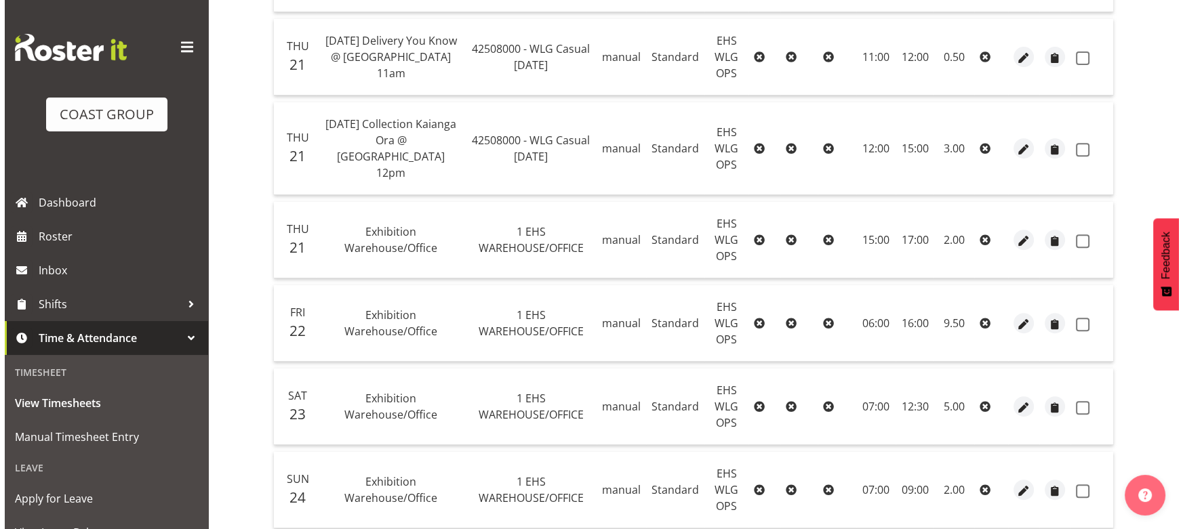
scroll to position [739, 0]
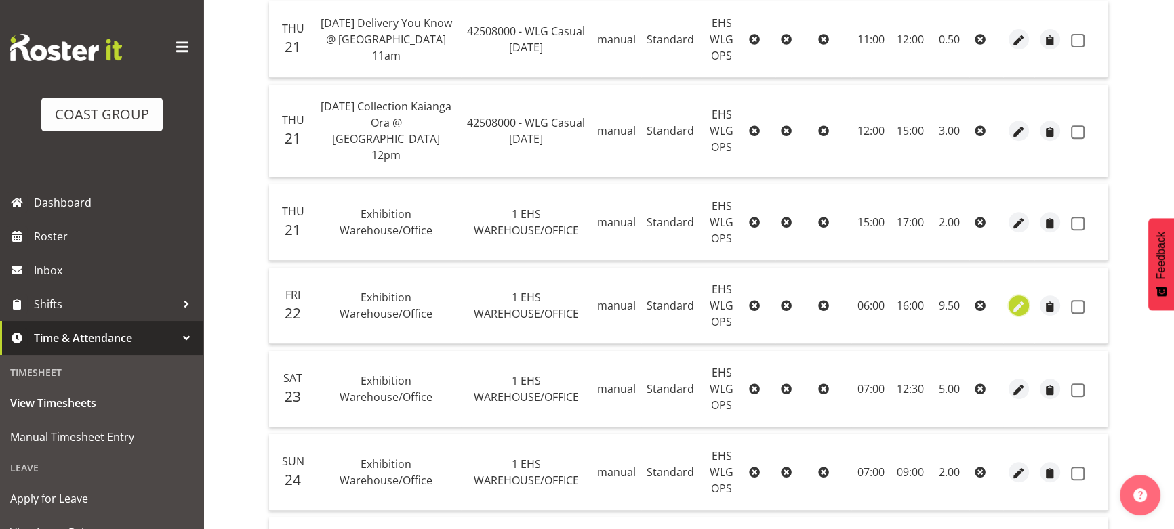
click at [1026, 299] on span "button" at bounding box center [1019, 307] width 16 height 16
select select "Standard"
select select "7"
select select "2025"
select select "16"
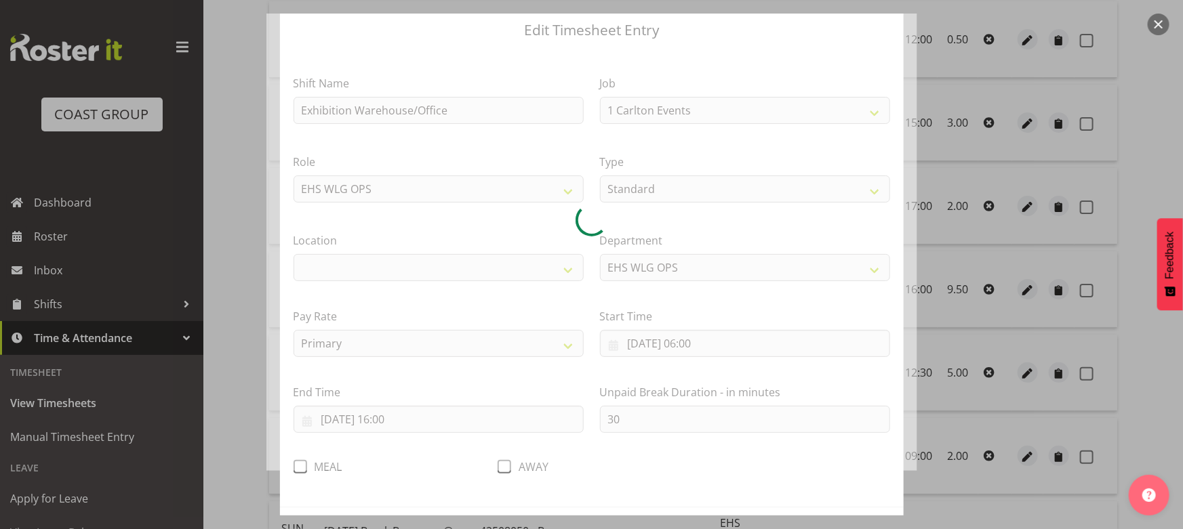
select select "69"
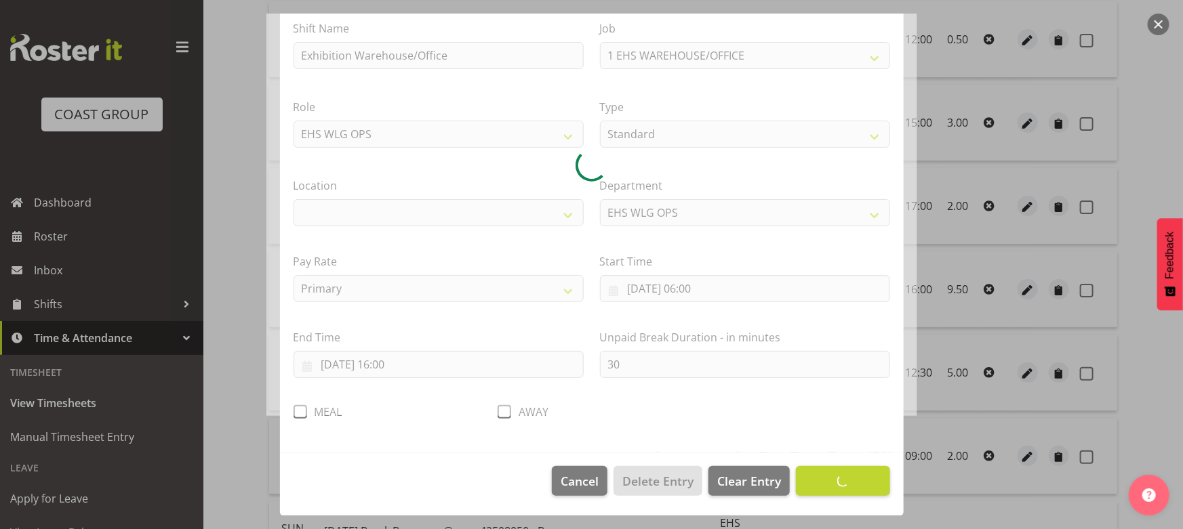
select select "106"
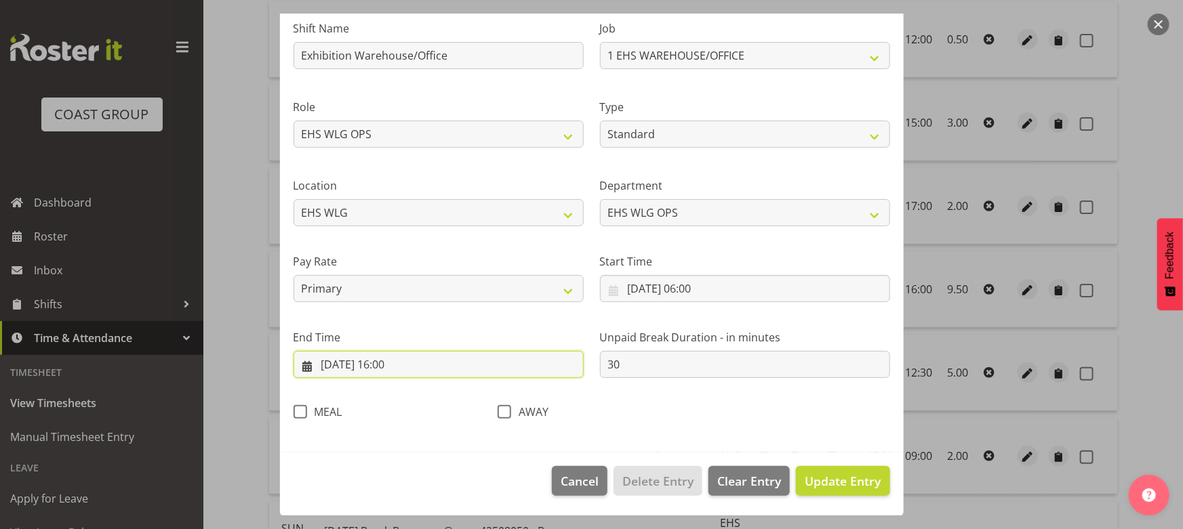
click at [453, 364] on input "22/08/2025, 16:00" at bounding box center [438, 364] width 290 height 27
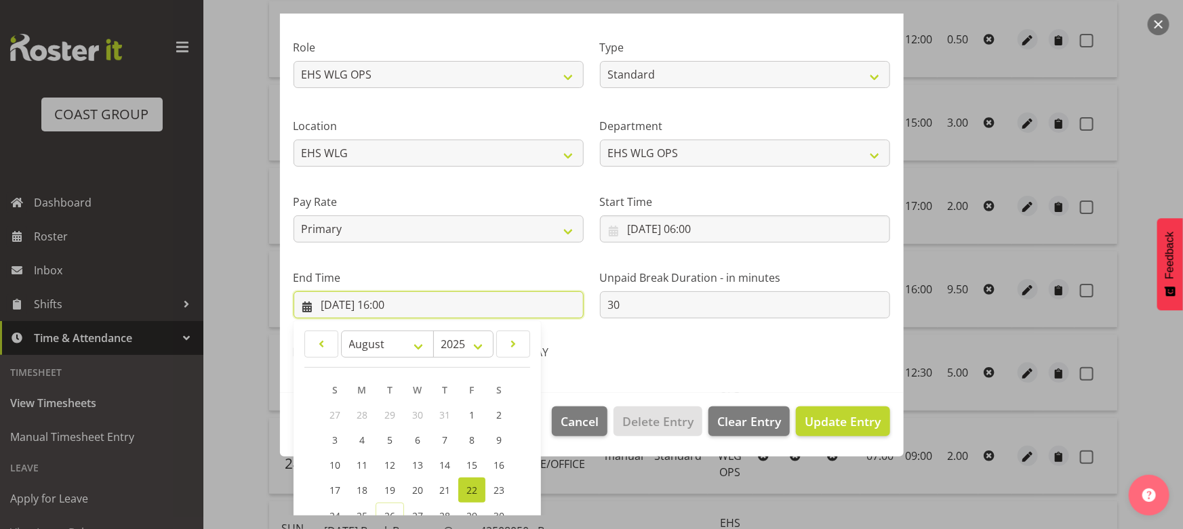
scroll to position [271, 0]
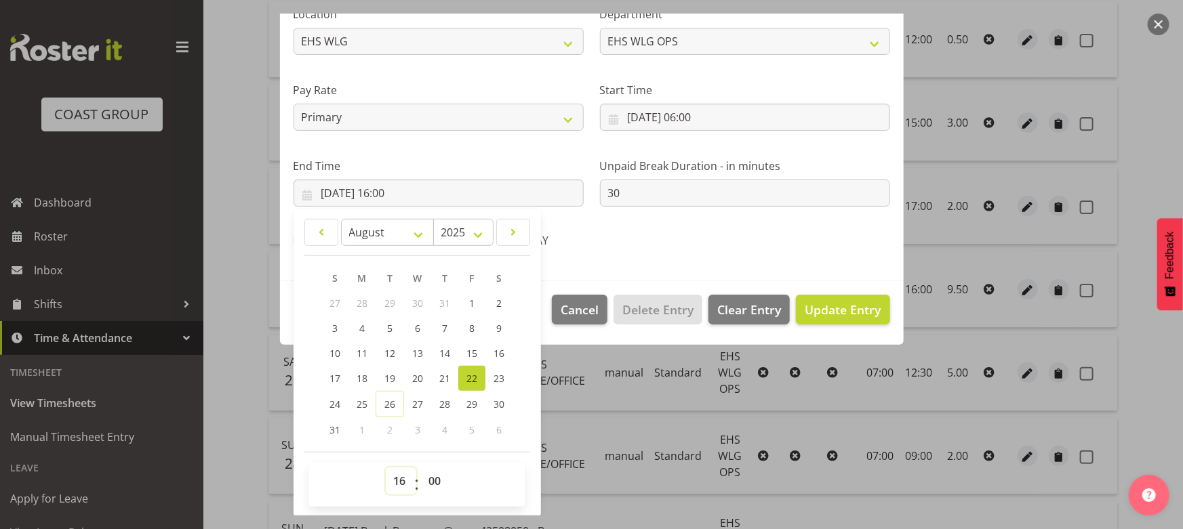
click at [400, 473] on select "00 01 02 03 04 05 06 07 08 09 10 11 12 13 14 15 16 17 18 19 20 21 22 23" at bounding box center [401, 481] width 31 height 27
select select "15"
click at [386, 468] on select "00 01 02 03 04 05 06 07 08 09 10 11 12 13 14 15 16 17 18 19 20 21 22 23" at bounding box center [401, 481] width 31 height 27
type input "22/08/2025, 15:00"
click at [436, 477] on select "00 01 02 03 04 05 06 07 08 09 10 11 12 13 14 15 16 17 18 19 20 21 22 23 24 25 2…" at bounding box center [436, 481] width 31 height 27
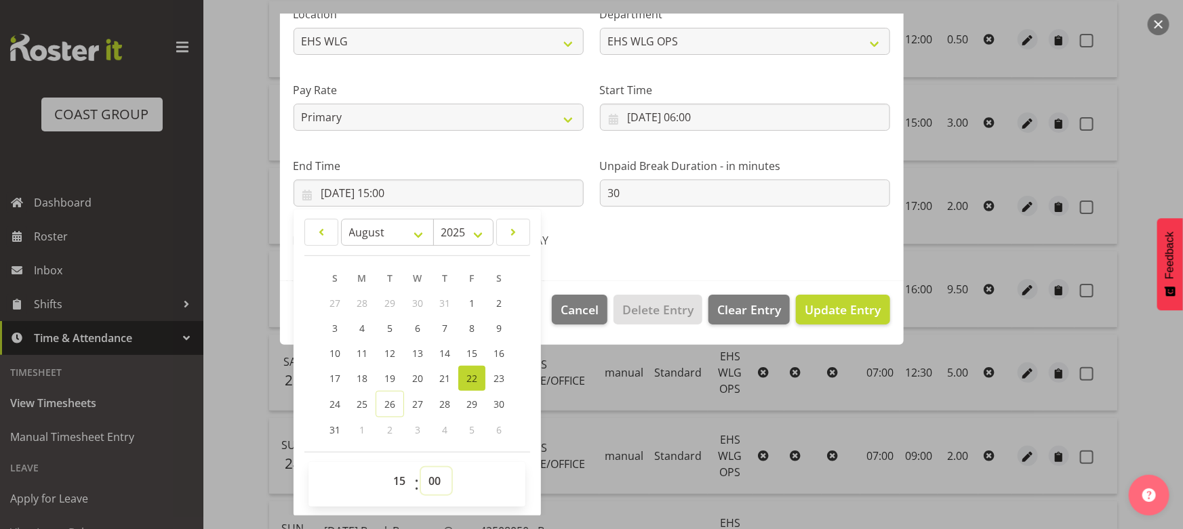
select select "30"
click at [421, 468] on select "00 01 02 03 04 05 06 07 08 09 10 11 12 13 14 15 16 17 18 19 20 21 22 23 24 25 2…" at bounding box center [436, 481] width 31 height 27
type input "22/08/2025, 15:30"
click at [726, 252] on div "Shift Name Exhibition Warehouse/Office Job 1 Carlton Events 1 Carlton Hamilton …" at bounding box center [591, 45] width 613 height 430
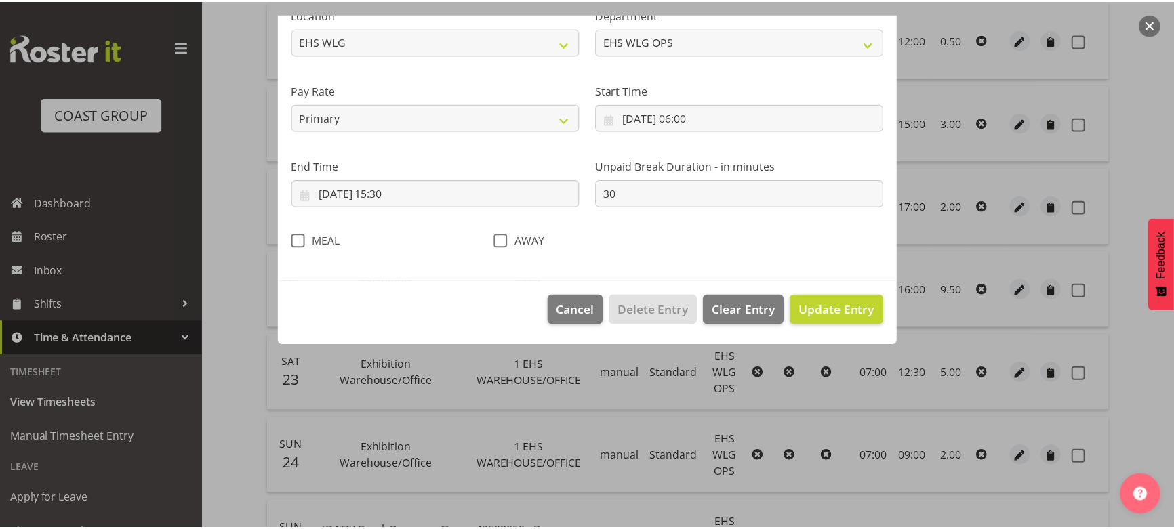
scroll to position [100, 0]
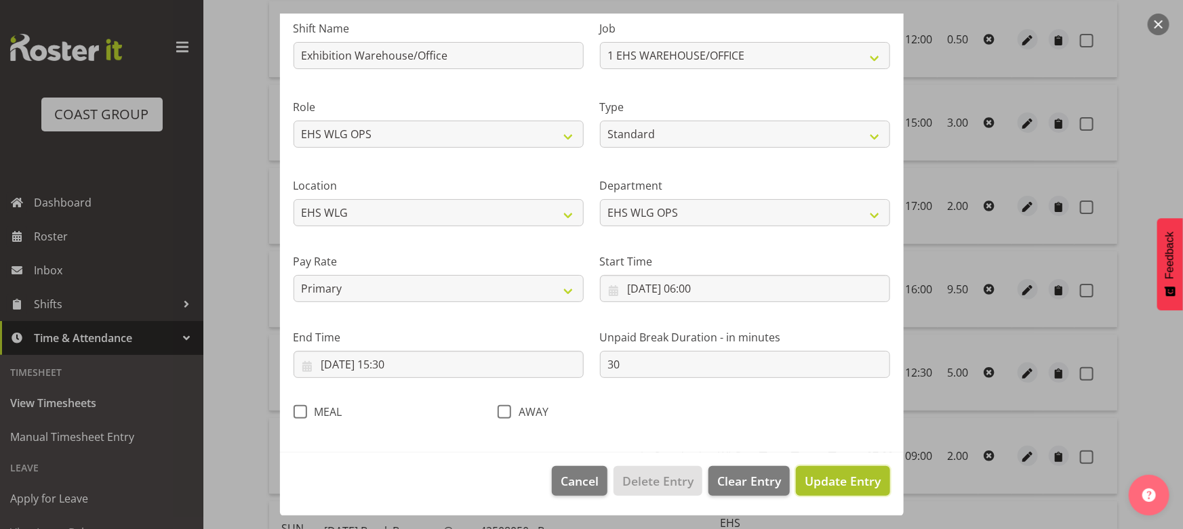
click at [834, 474] on span "Update Entry" at bounding box center [843, 481] width 76 height 16
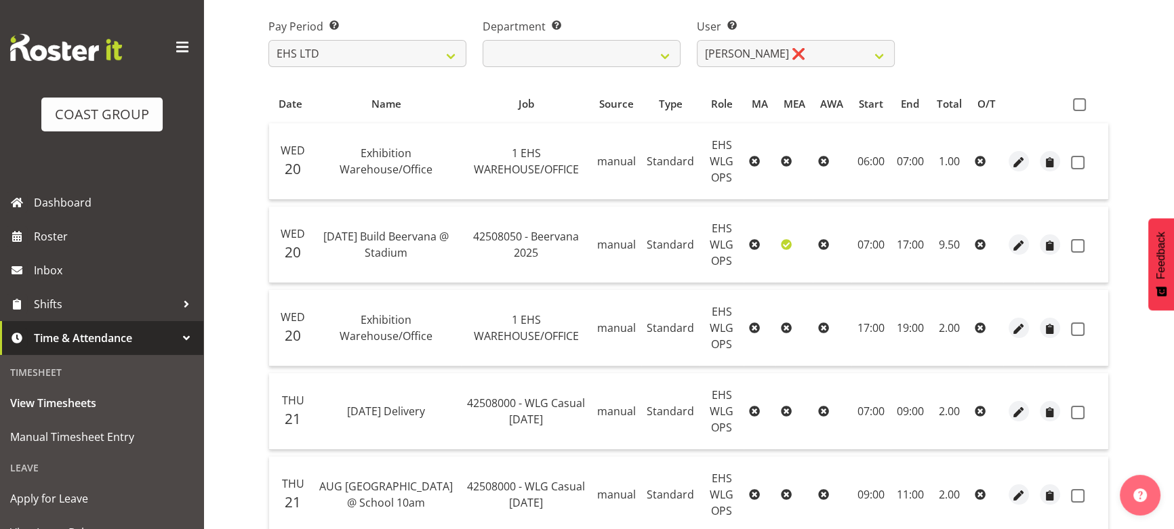
scroll to position [0, 0]
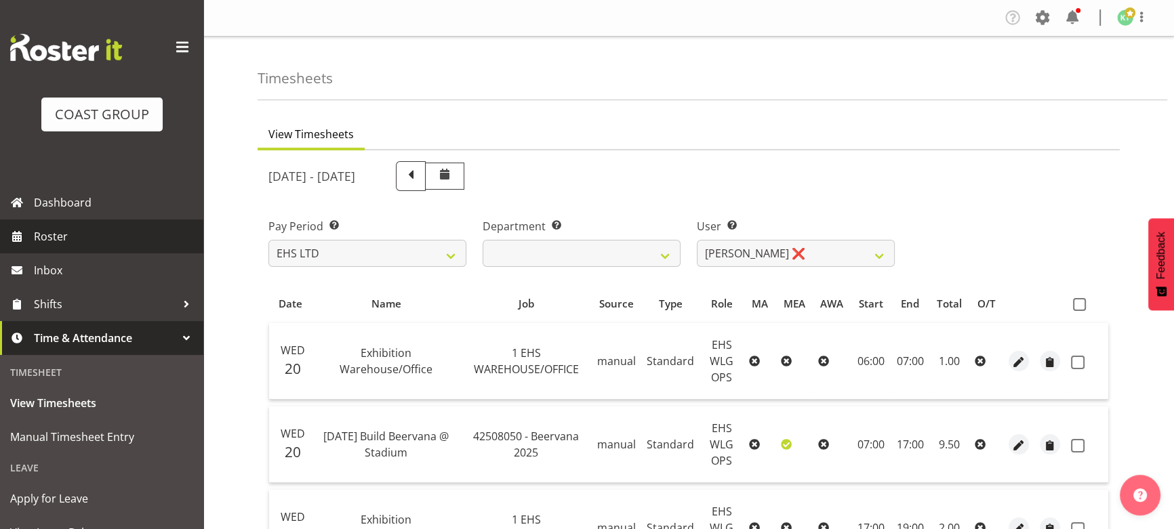
click at [129, 229] on span "Roster" at bounding box center [115, 236] width 163 height 20
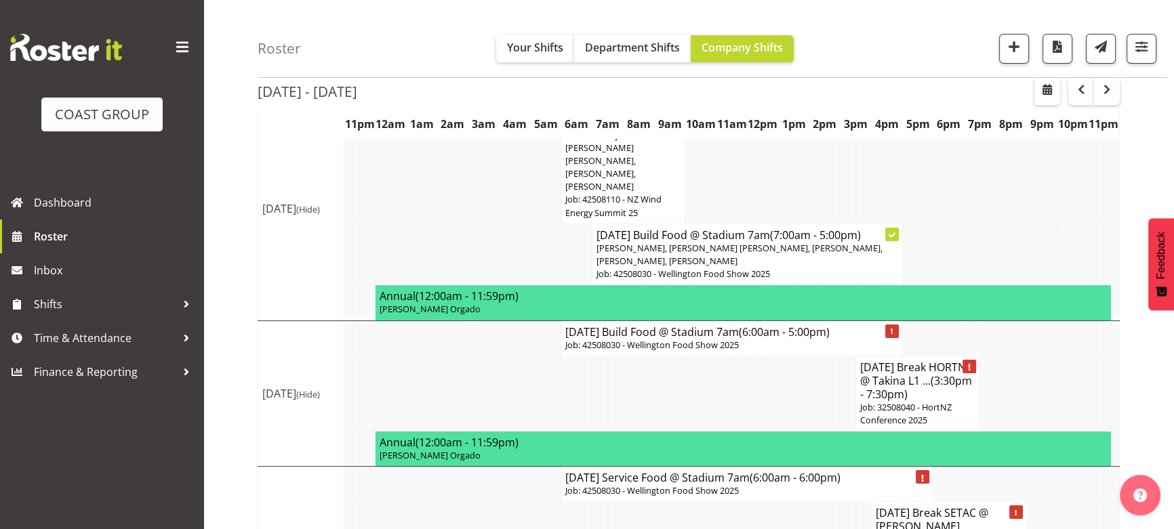
scroll to position [184, 0]
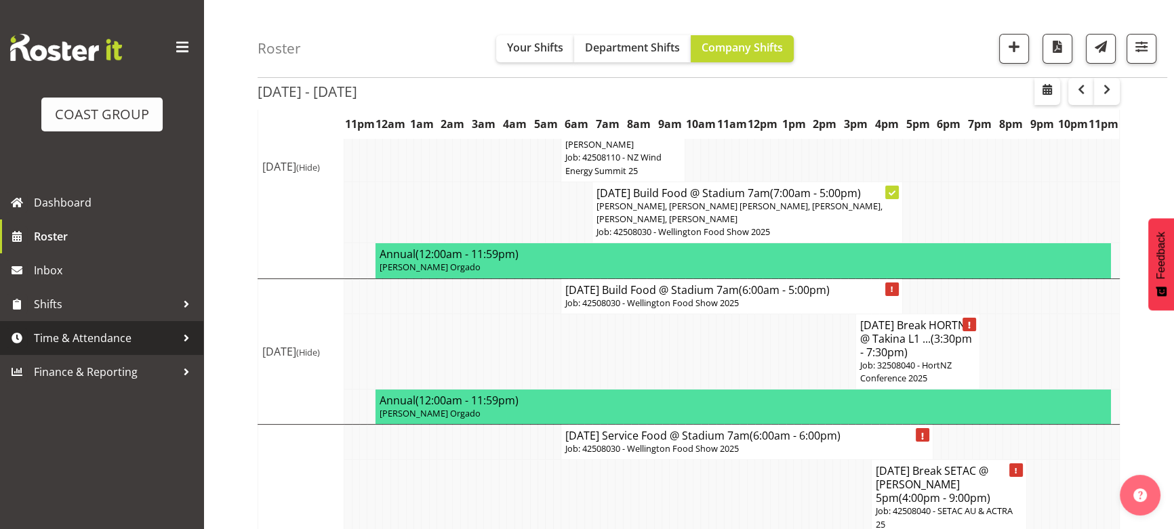
click at [103, 325] on link "Time & Attendance" at bounding box center [101, 338] width 203 height 34
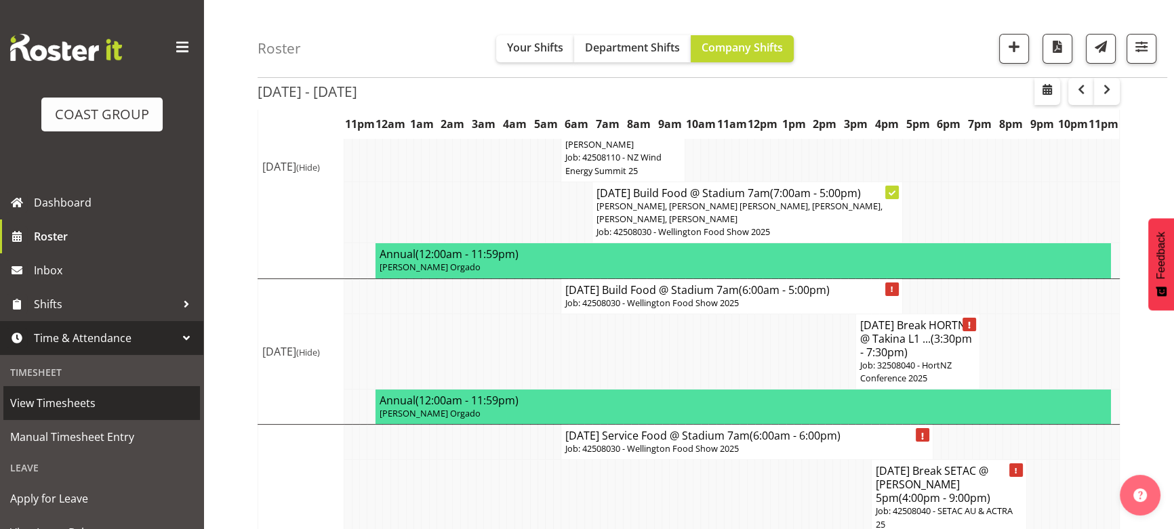
click at [113, 405] on span "View Timesheets" at bounding box center [101, 403] width 183 height 20
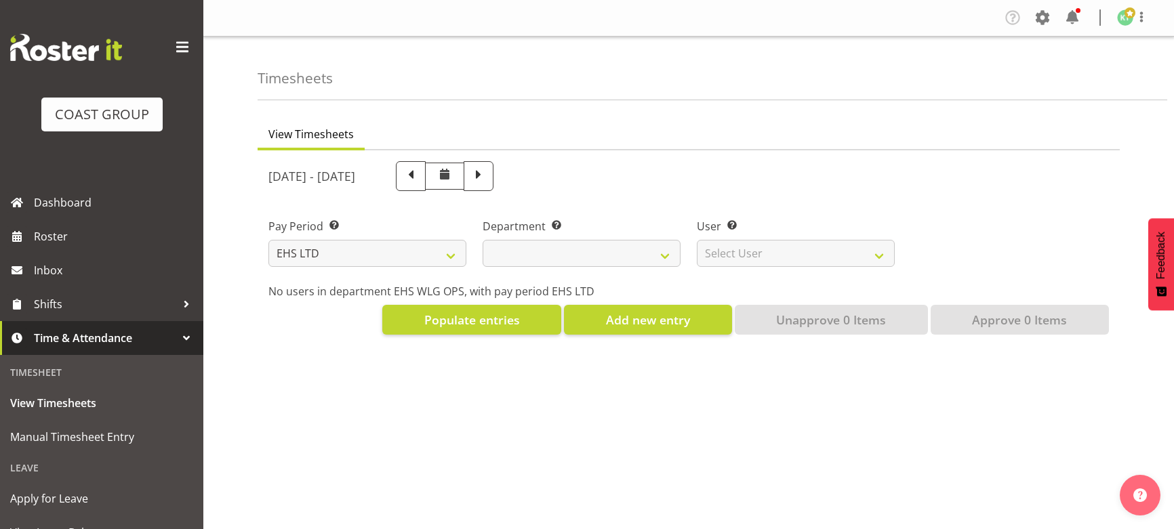
select select "7"
select select
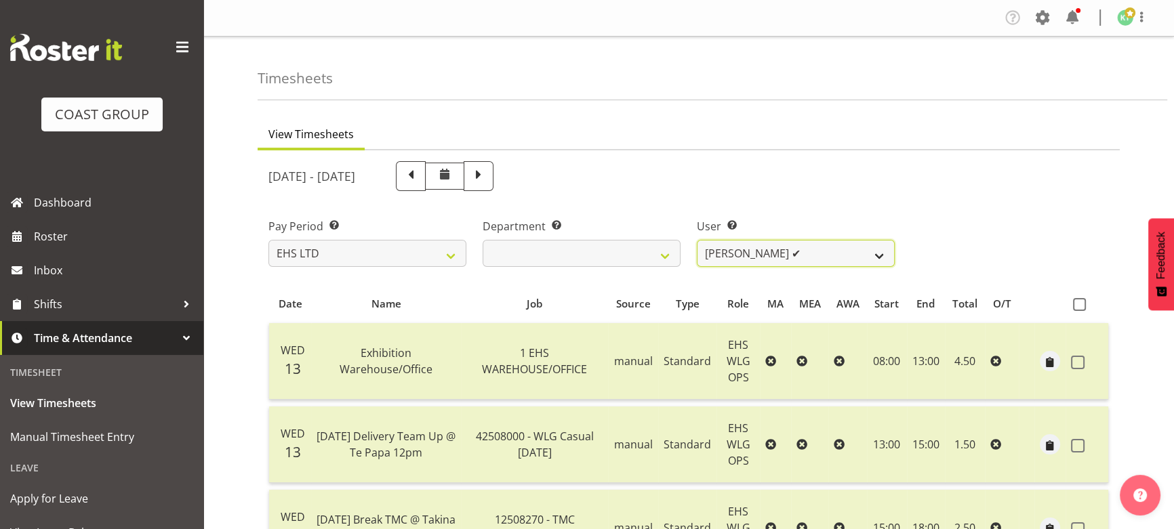
click at [763, 258] on select "[PERSON_NAME] ✔ [PERSON_NAME] ✔ [PERSON_NAME] ✔ [PERSON_NAME] ✔ [PERSON_NAME] ✔…" at bounding box center [796, 253] width 198 height 27
select select "2104"
click at [697, 240] on select "[PERSON_NAME] ✔ [PERSON_NAME] ✔ [PERSON_NAME] ✔ [PERSON_NAME] ✔ [PERSON_NAME] ✔…" at bounding box center [796, 253] width 198 height 27
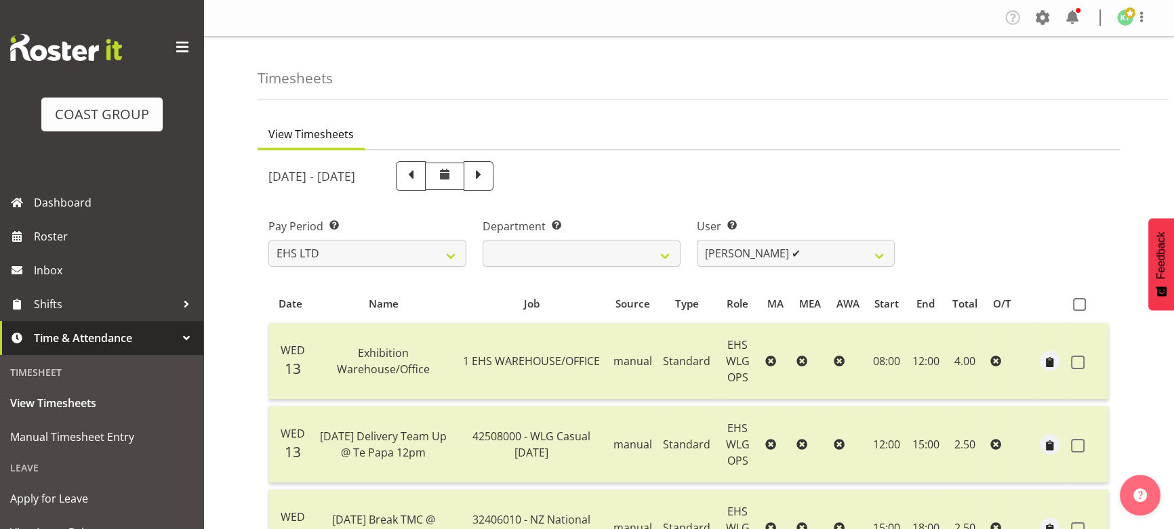
click at [487, 175] on span at bounding box center [479, 175] width 18 height 18
select select
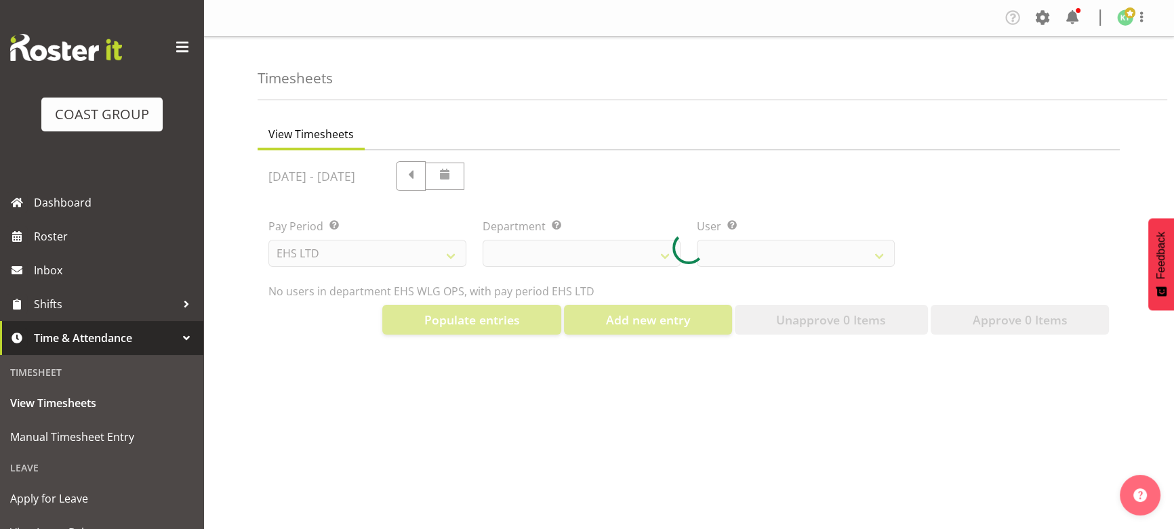
select select "2104"
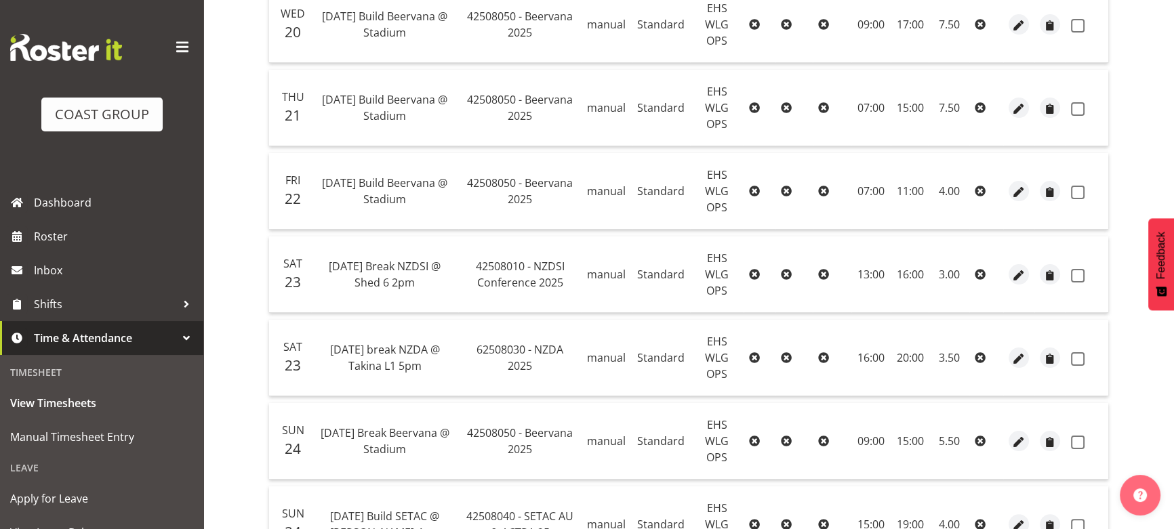
scroll to position [171, 0]
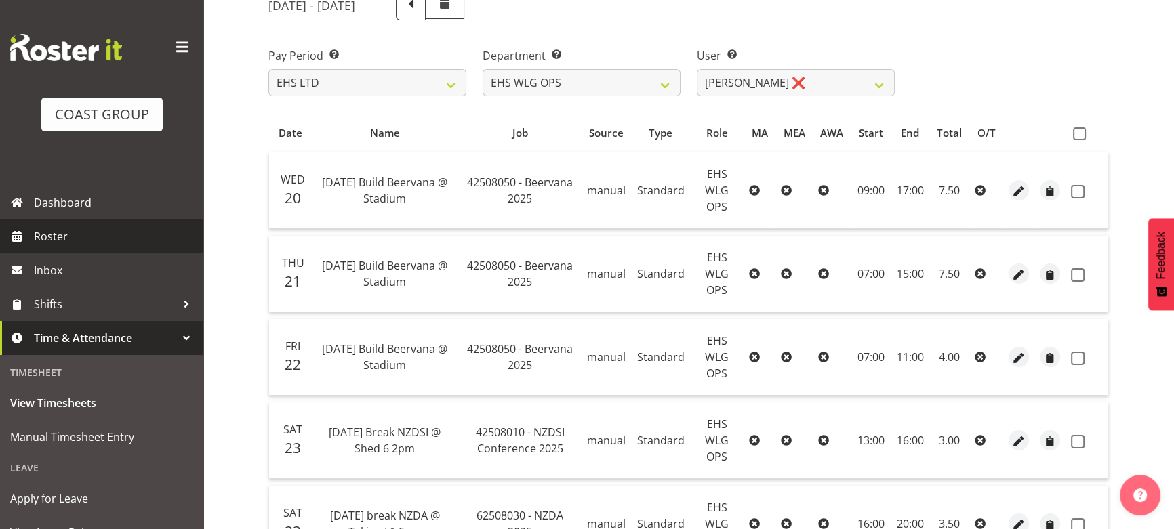
click at [130, 247] on link "Roster" at bounding box center [101, 237] width 203 height 34
